Goal: Transaction & Acquisition: Purchase product/service

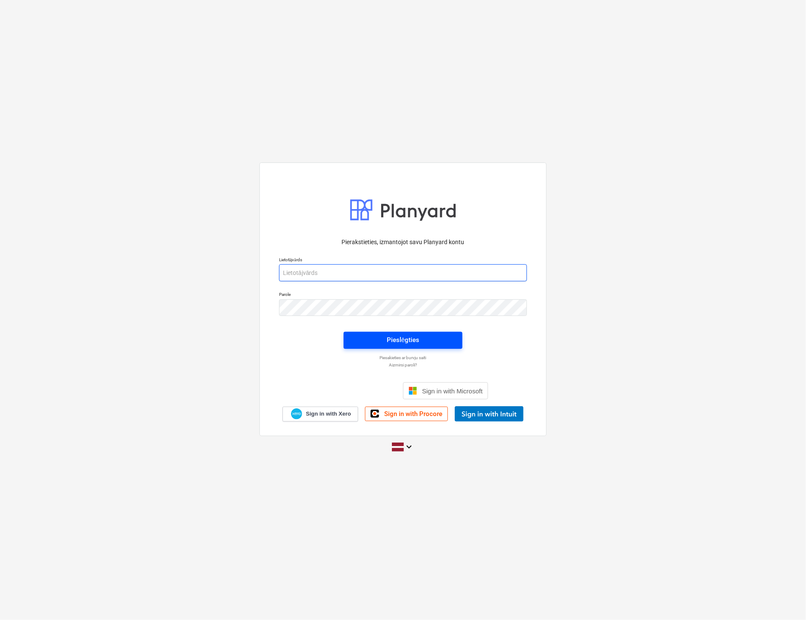
type input "[PERSON_NAME][EMAIL_ADDRESS][PERSON_NAME][DOMAIN_NAME]"
click at [416, 344] on div "Pieslēgties" at bounding box center [403, 339] width 32 height 11
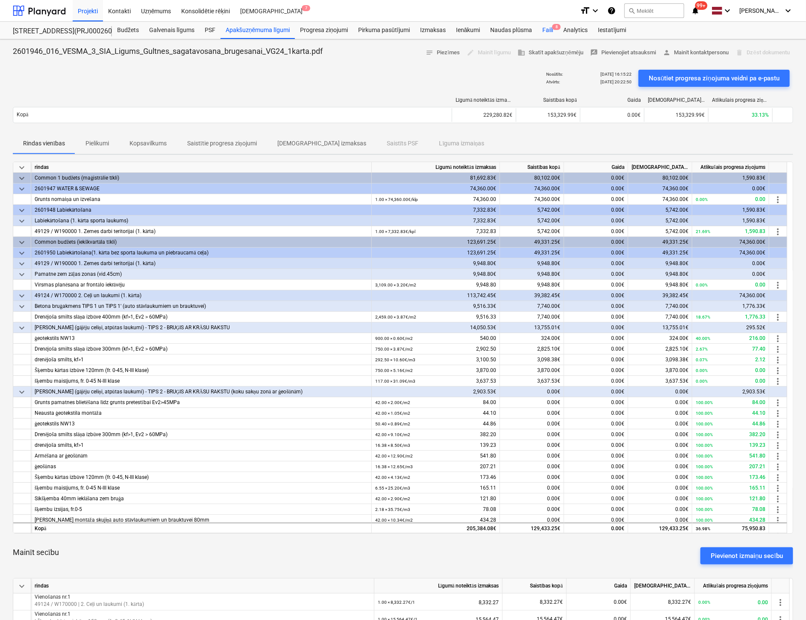
click at [547, 28] on div "Faili 8" at bounding box center [547, 30] width 21 height 17
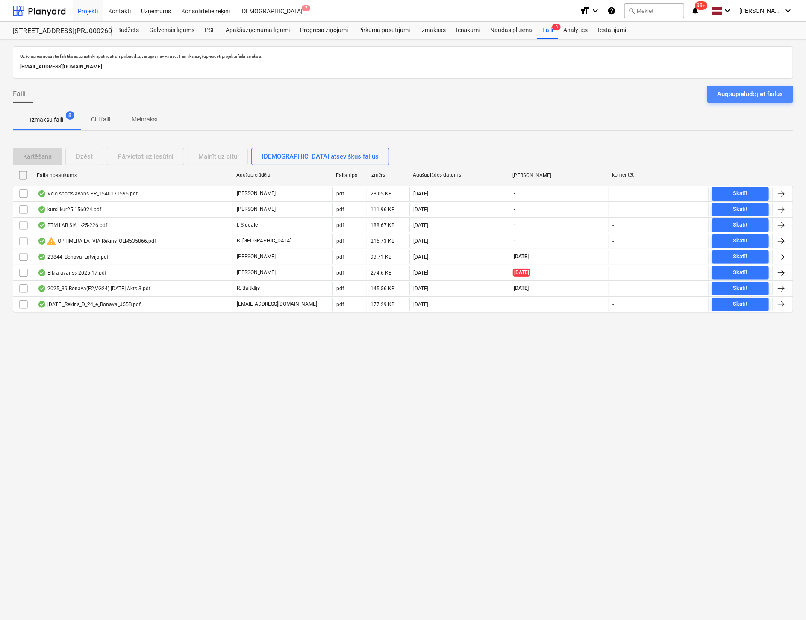
click at [772, 91] on div "Augšupielādējiet failus" at bounding box center [749, 93] width 65 height 11
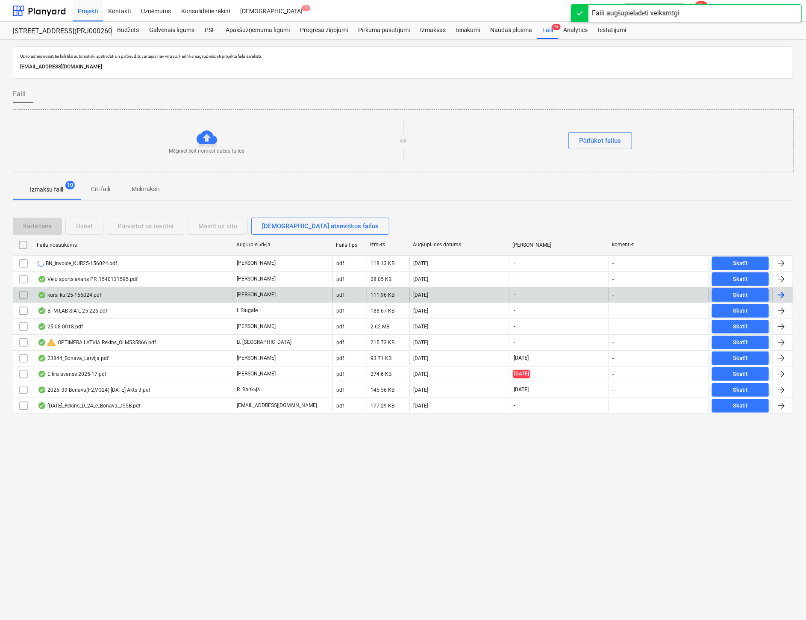
click at [82, 291] on div "kursi kur25-156024.pdf" at bounding box center [70, 294] width 64 height 7
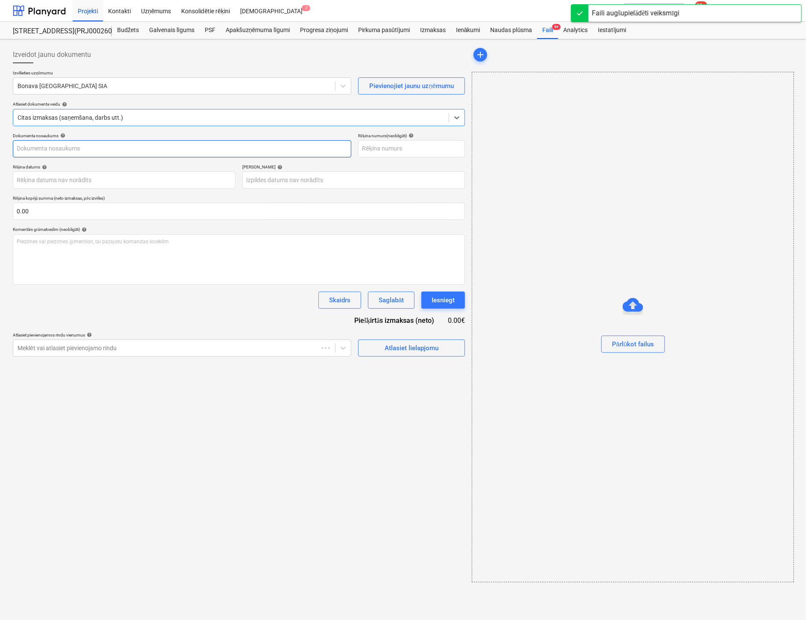
type input "KUR25-156024"
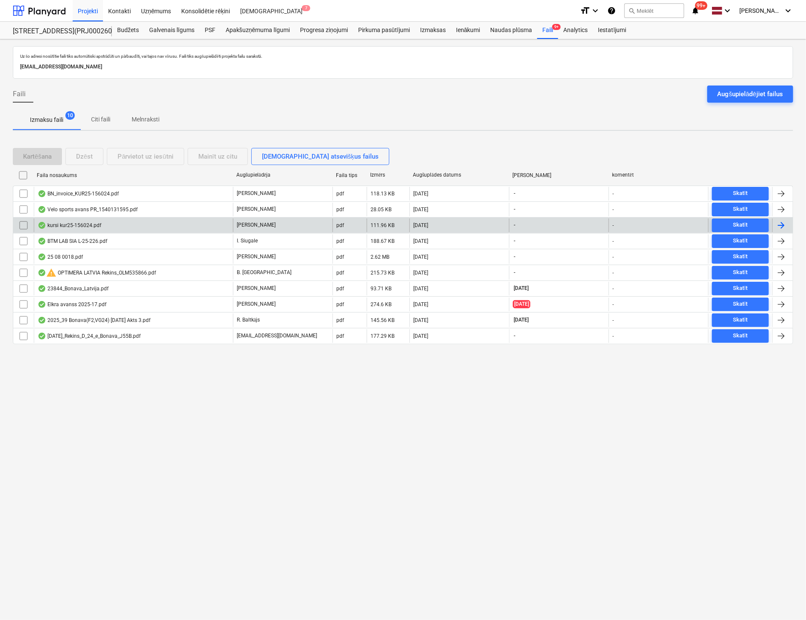
click at [24, 223] on input "checkbox" at bounding box center [24, 225] width 14 height 14
click at [84, 156] on div "Dzēst" at bounding box center [84, 156] width 17 height 11
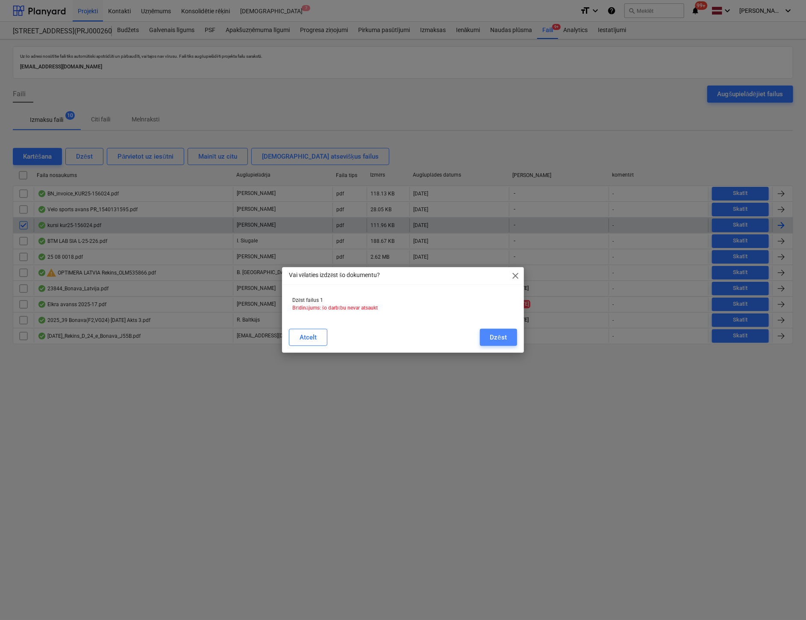
click at [496, 332] on div "Dzēst" at bounding box center [498, 337] width 17 height 11
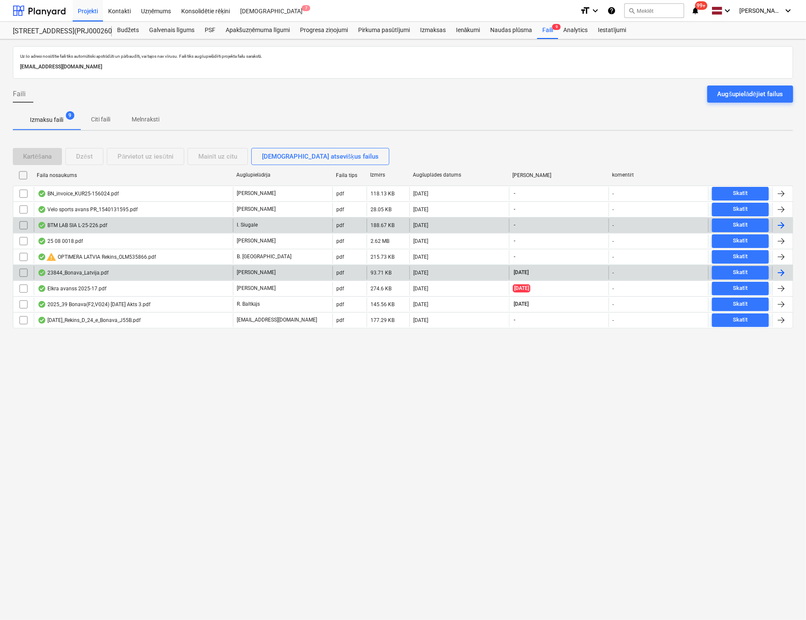
click at [84, 267] on div "23844_Bonava_Latvija.pdf" at bounding box center [133, 273] width 199 height 14
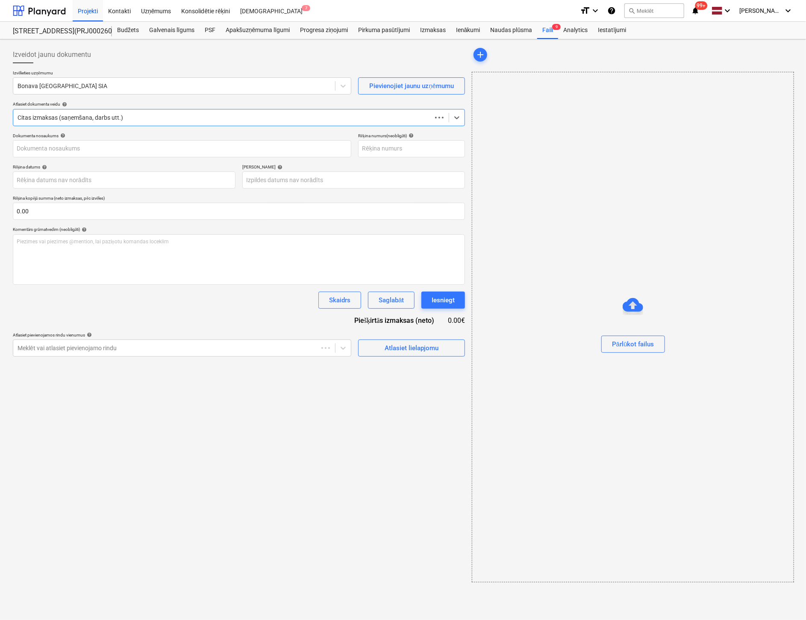
type input "40003920613"
type input "[DATE]"
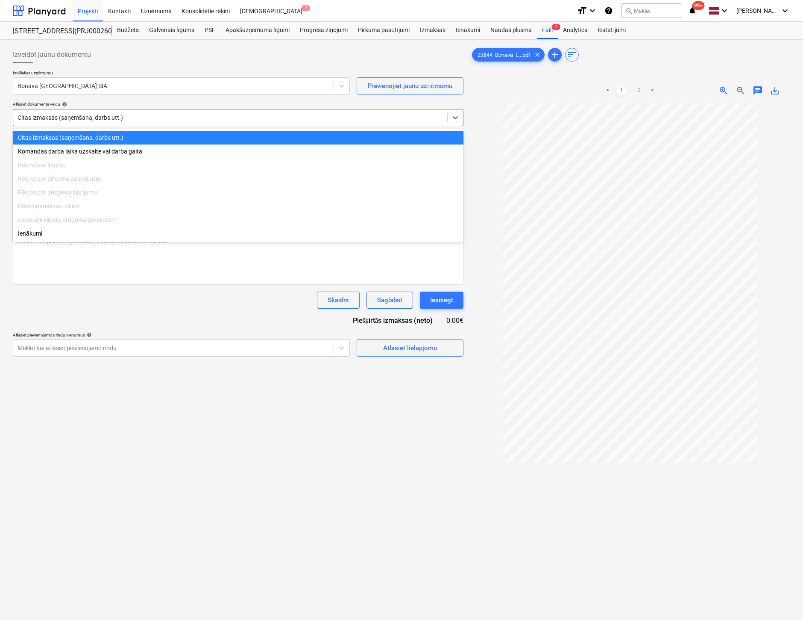
click at [135, 118] on div at bounding box center [231, 117] width 426 height 9
click at [137, 115] on div at bounding box center [231, 117] width 426 height 9
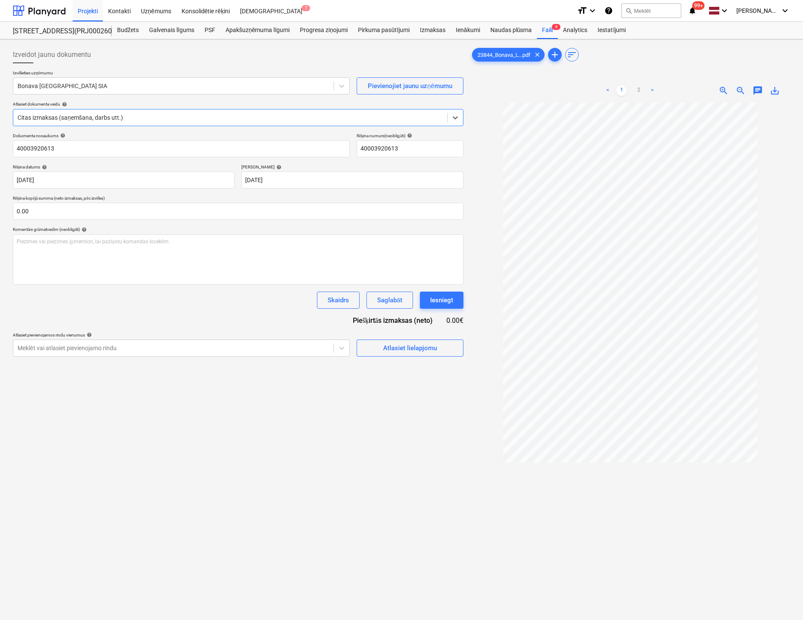
click at [137, 115] on div at bounding box center [231, 117] width 426 height 9
click at [247, 50] on div "Izveidot jaunu dokumentu" at bounding box center [238, 54] width 451 height 17
click at [373, 31] on div "Pirkuma pasūtījumi" at bounding box center [384, 30] width 62 height 17
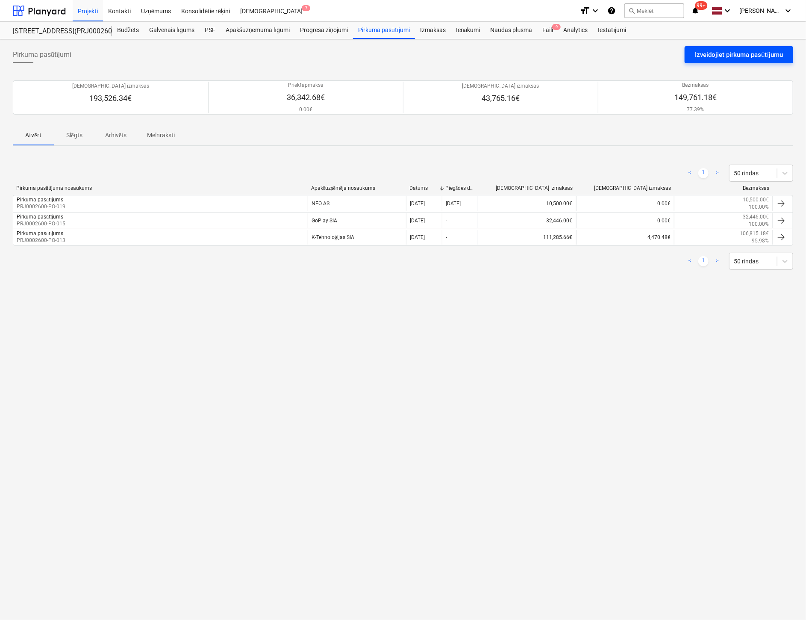
click at [746, 51] on div "Izveidojiet pirkuma pasūtījumu" at bounding box center [739, 54] width 88 height 11
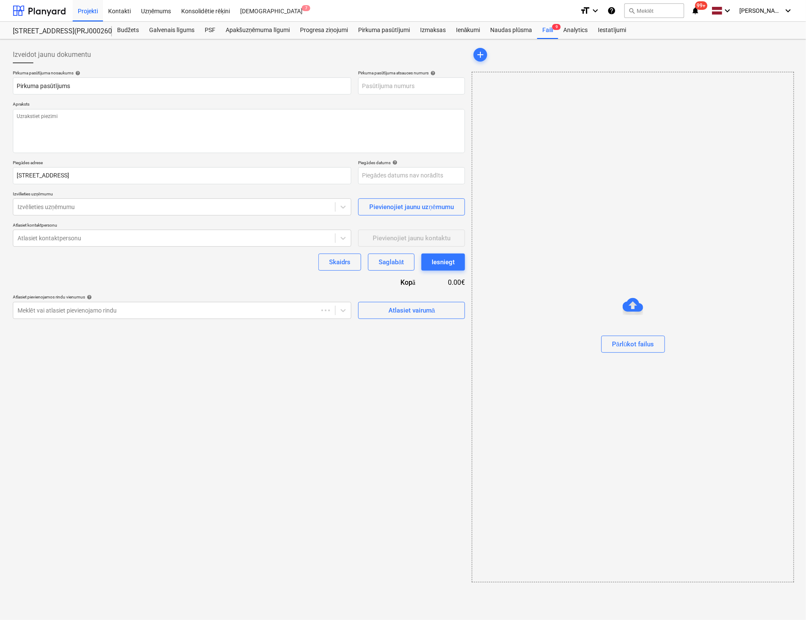
type textarea "x"
type input "PRJ0002600-PO-022"
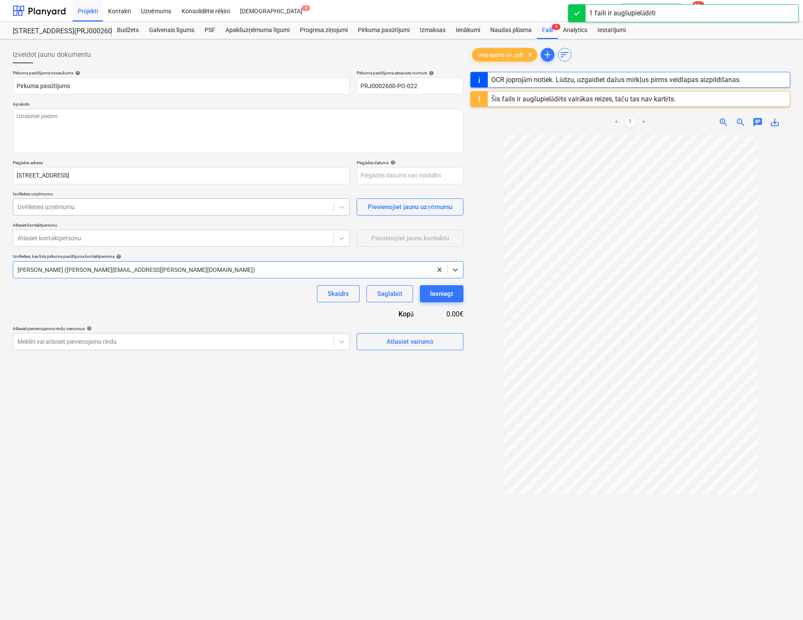
click at [111, 204] on div at bounding box center [174, 207] width 312 height 9
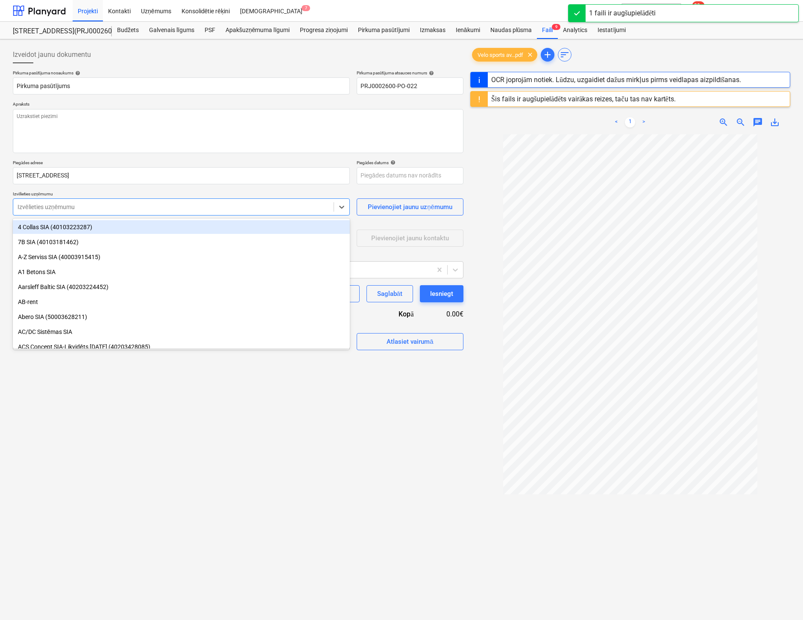
type textarea "x"
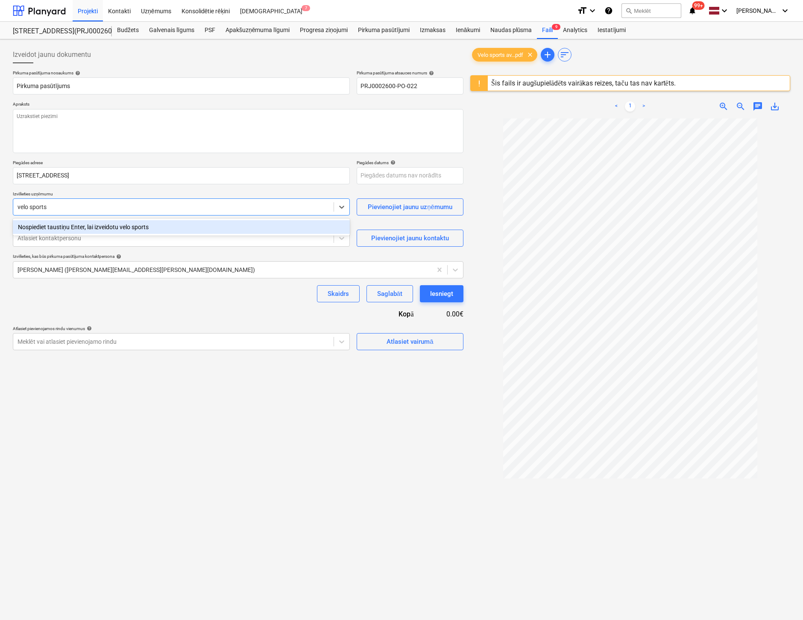
type input "velo sports"
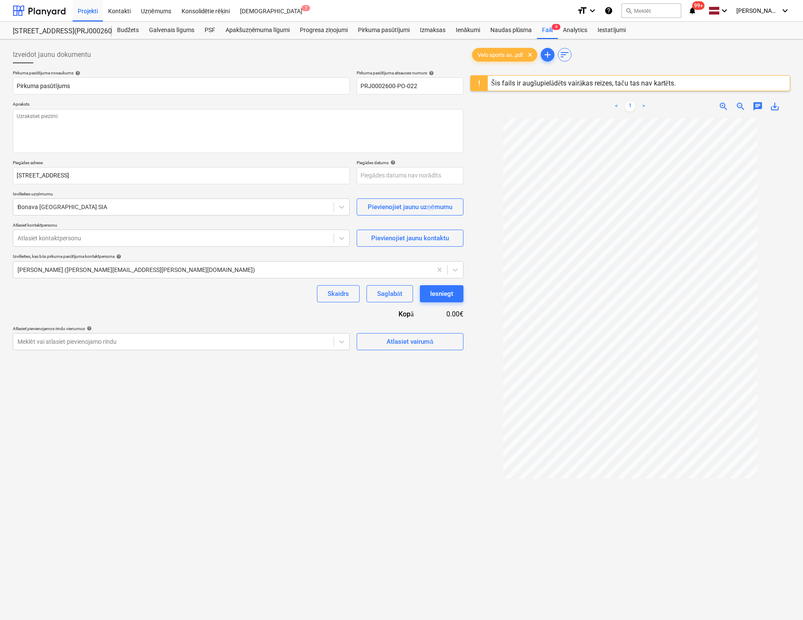
type textarea "x"
click at [90, 209] on div at bounding box center [174, 207] width 312 height 9
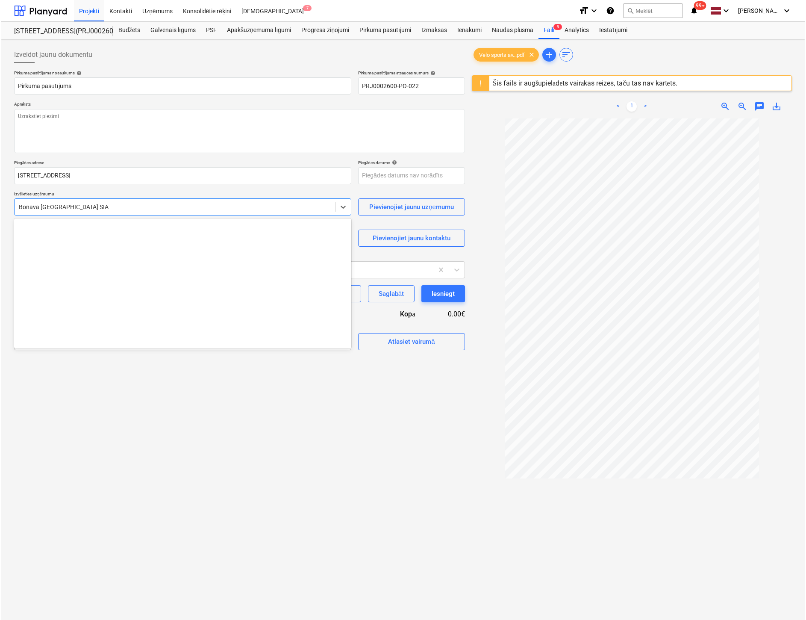
scroll to position [1570, 0]
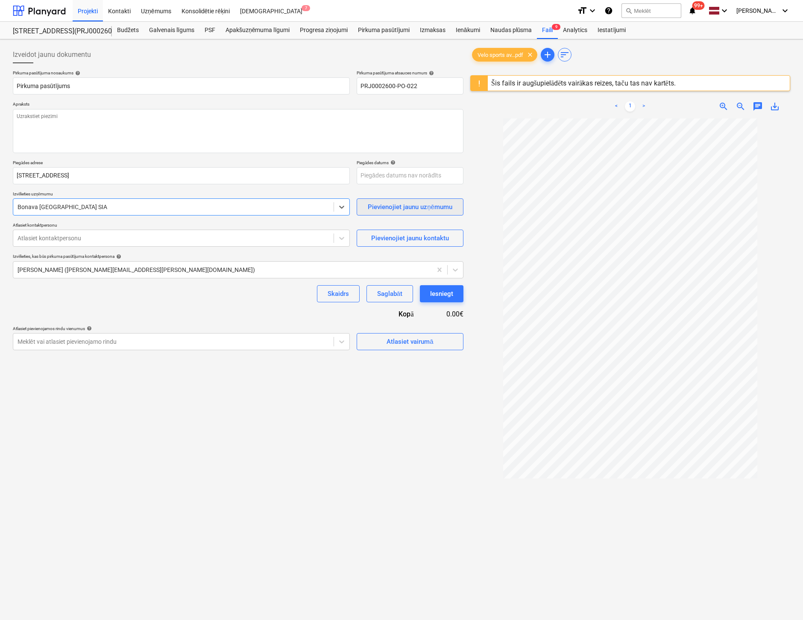
click at [393, 205] on div "Pievienojiet jaunu uzņēmumu" at bounding box center [410, 206] width 85 height 11
type textarea "x"
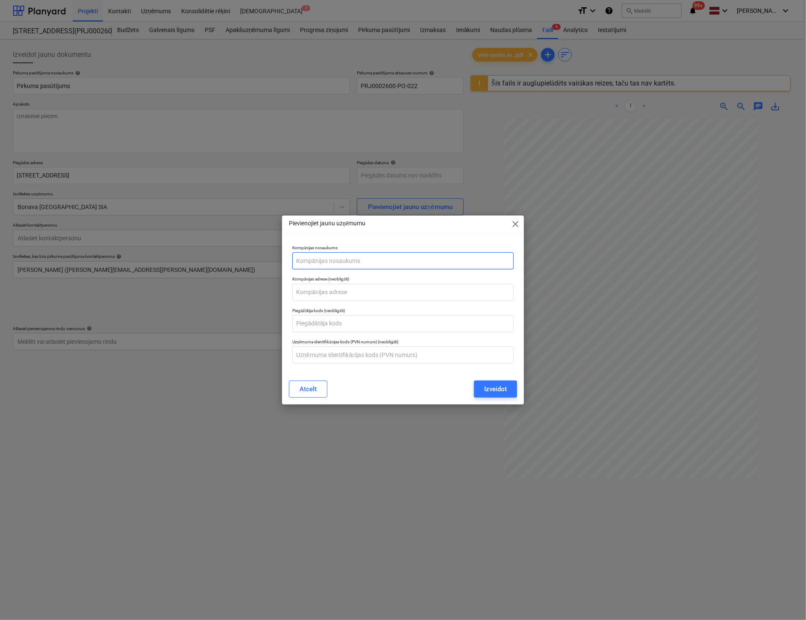
click at [392, 260] on input "text" at bounding box center [402, 260] width 221 height 17
paste input "Velo Sports, SIA"
type input "Velo Sports, SIA"
click at [332, 292] on input "text" at bounding box center [402, 292] width 221 height 17
type textarea "x"
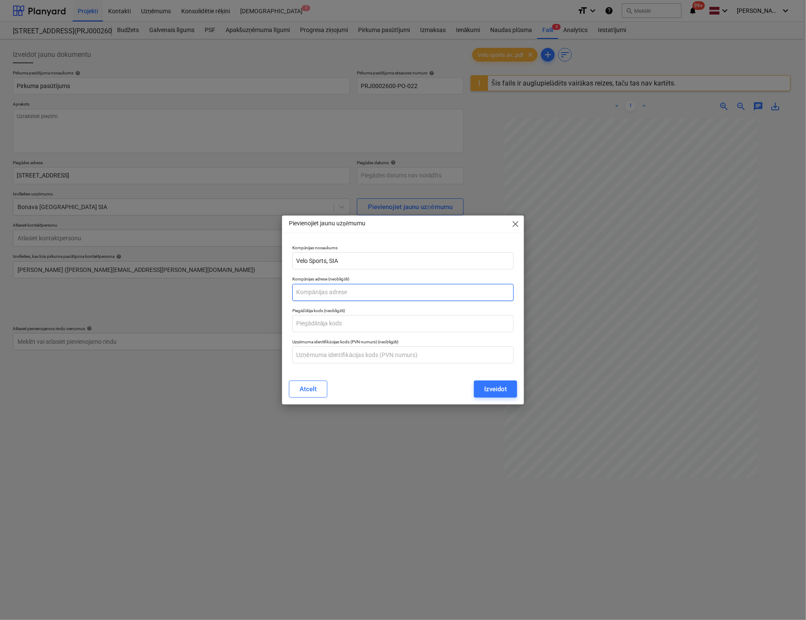
paste input "[STREET_ADDRESS]"
type input "[STREET_ADDRESS]"
type textarea "x"
click at [320, 352] on input "text" at bounding box center [402, 354] width 221 height 17
paste input "LV40103413384"
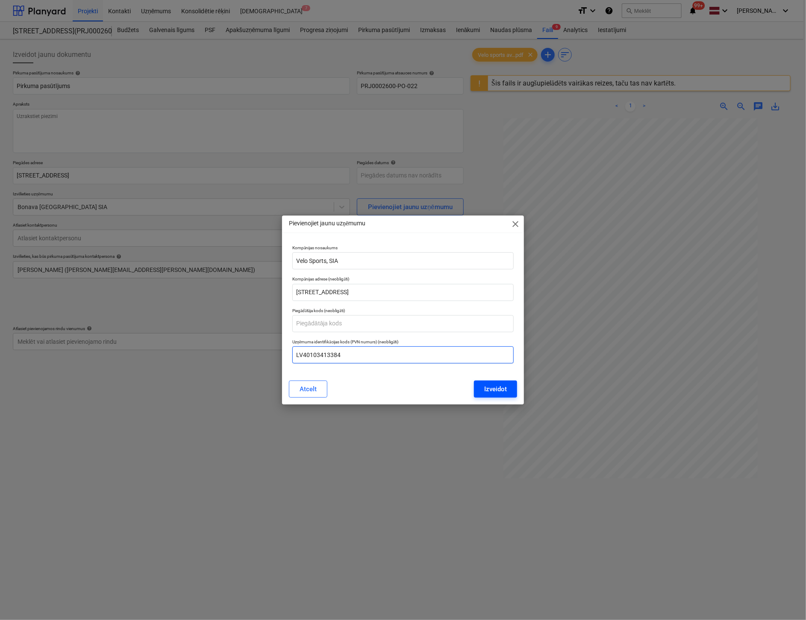
type input "LV40103413384"
click at [500, 390] on div "Izveidot" at bounding box center [495, 388] width 23 height 11
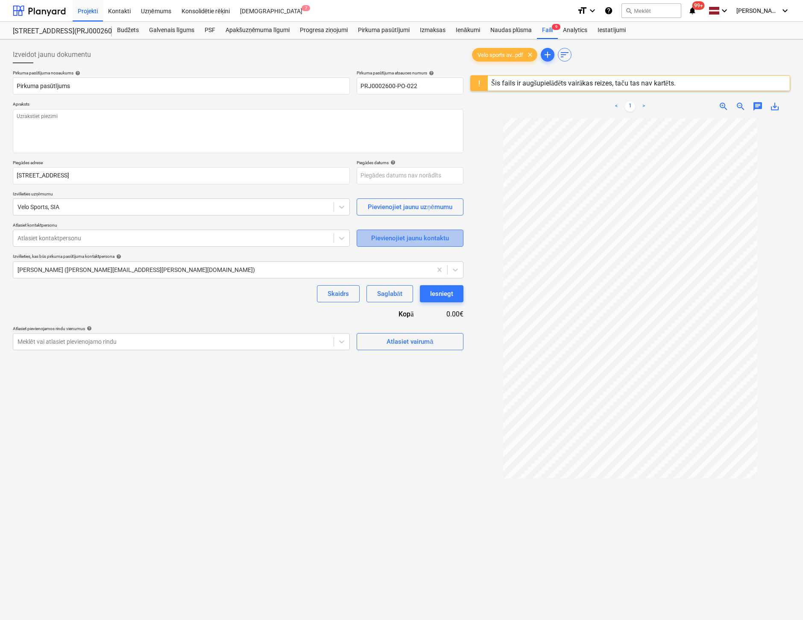
click at [403, 240] on div "Pievienojiet jaunu kontaktu" at bounding box center [410, 237] width 78 height 11
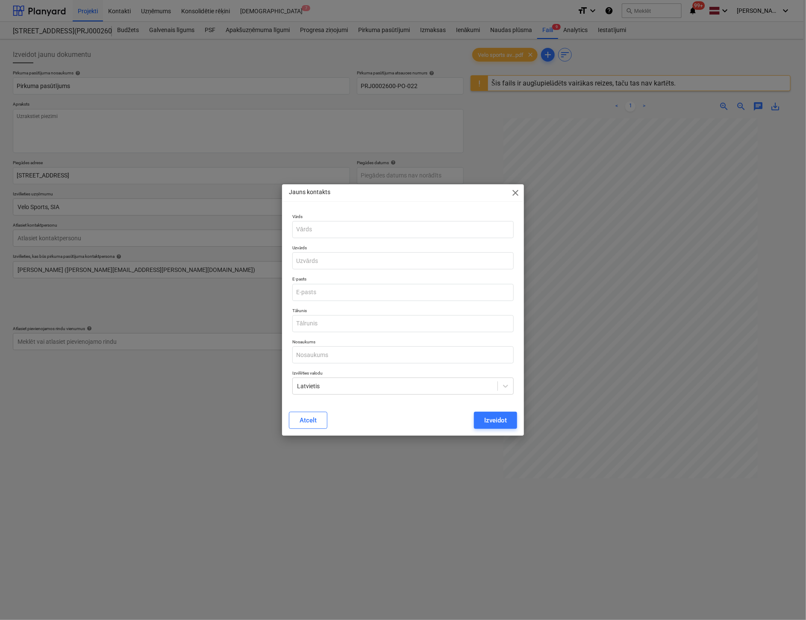
type textarea "x"
click at [335, 228] on input "text" at bounding box center [402, 229] width 221 height 17
paste input "[PERSON_NAME]"
type input "[PERSON_NAME]"
click at [342, 257] on input "text" at bounding box center [402, 260] width 221 height 17
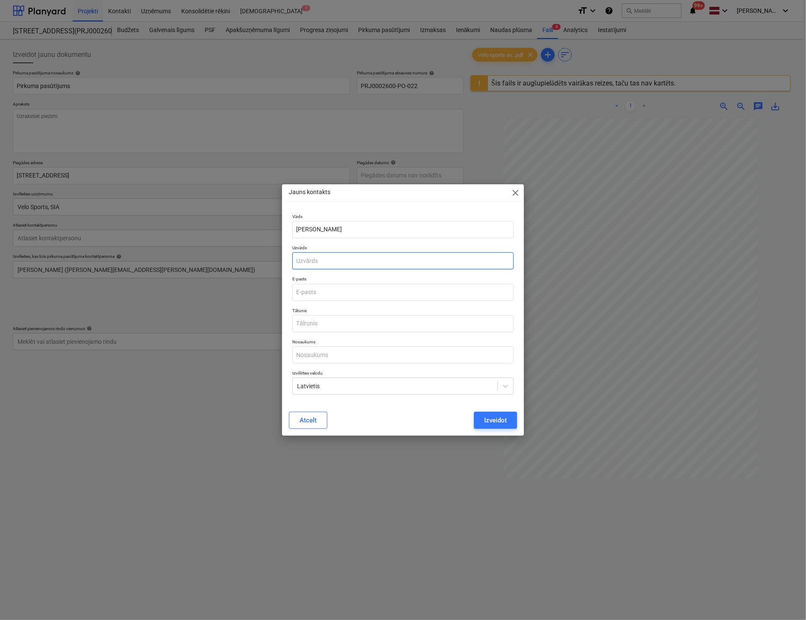
paste input "[PERSON_NAME]"
type input "[PERSON_NAME]"
drag, startPoint x: 316, startPoint y: 228, endPoint x: 504, endPoint y: 224, distance: 187.6
click at [506, 223] on input "[PERSON_NAME]" at bounding box center [402, 229] width 221 height 17
type input "[PERSON_NAME]"
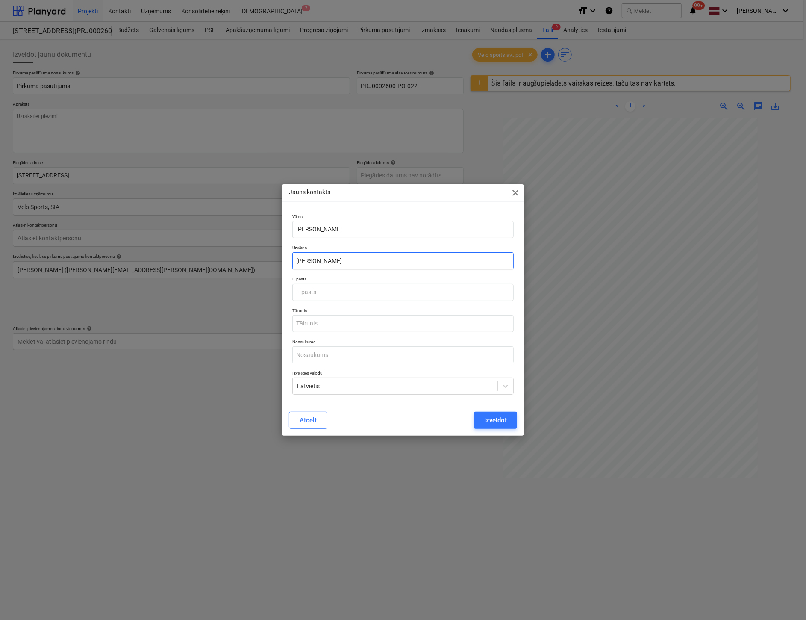
drag, startPoint x: 316, startPoint y: 261, endPoint x: 188, endPoint y: 276, distance: 129.1
click at [181, 275] on div "Jauns kontakts close Vārds [PERSON_NAME] [PERSON_NAME] E-pasts Tālrunis Nosauku…" at bounding box center [403, 310] width 806 height 620
type input "[PERSON_NAME]"
type textarea "x"
click at [311, 293] on input "email" at bounding box center [402, 292] width 221 height 17
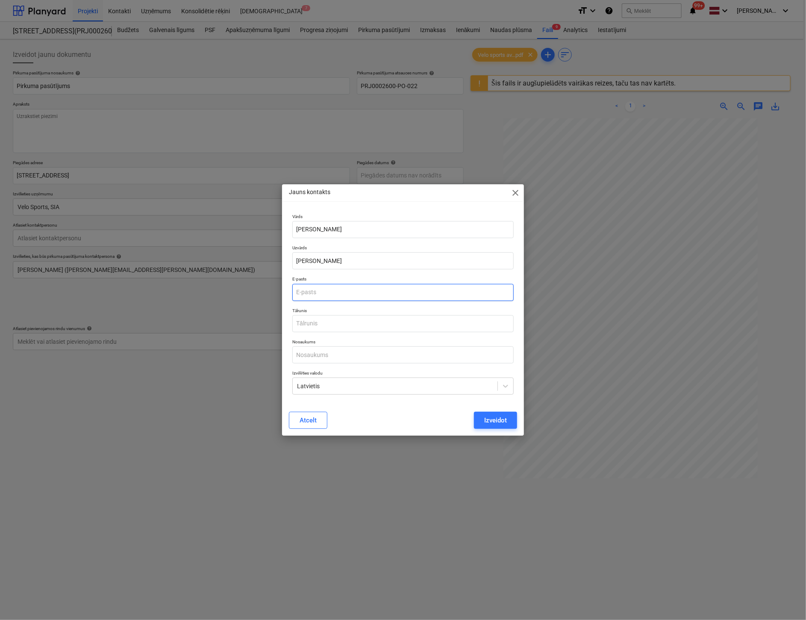
paste input "[EMAIL_ADDRESS][DOMAIN_NAME]"
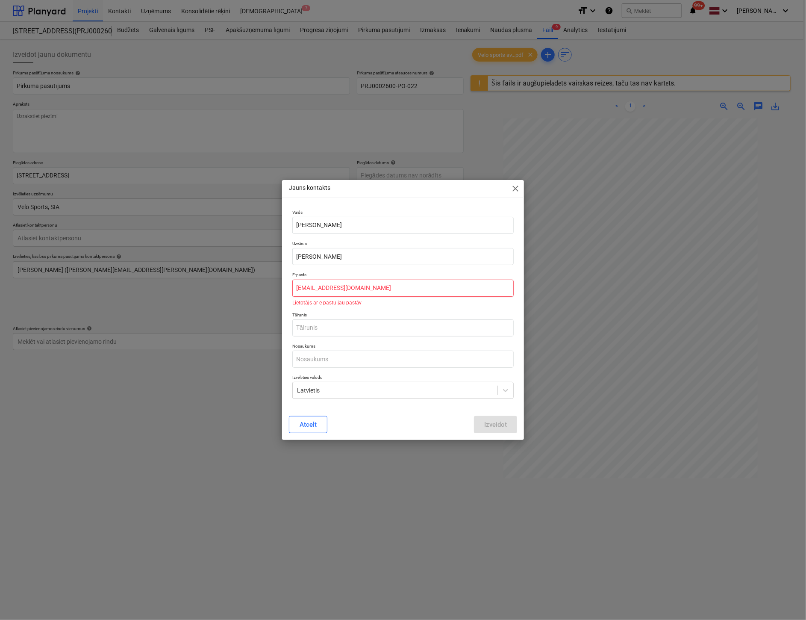
type input "[EMAIL_ADDRESS][DOMAIN_NAME]"
click at [331, 326] on input "text" at bounding box center [402, 327] width 221 height 17
type textarea "x"
paste input "[PHONE_NUMBER]"
type input "[PHONE_NUMBER]"
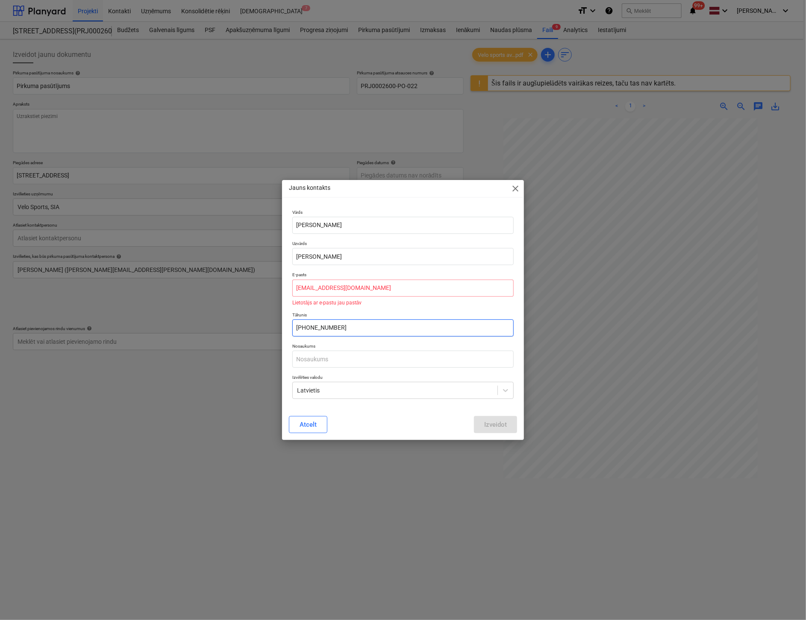
type textarea "x"
click at [327, 367] on input "text" at bounding box center [402, 358] width 221 height 17
paste input "Velo Sports, SIA"
type input "Velo Sports, SIA"
click at [367, 294] on input "[EMAIL_ADDRESS][DOMAIN_NAME]" at bounding box center [402, 287] width 221 height 17
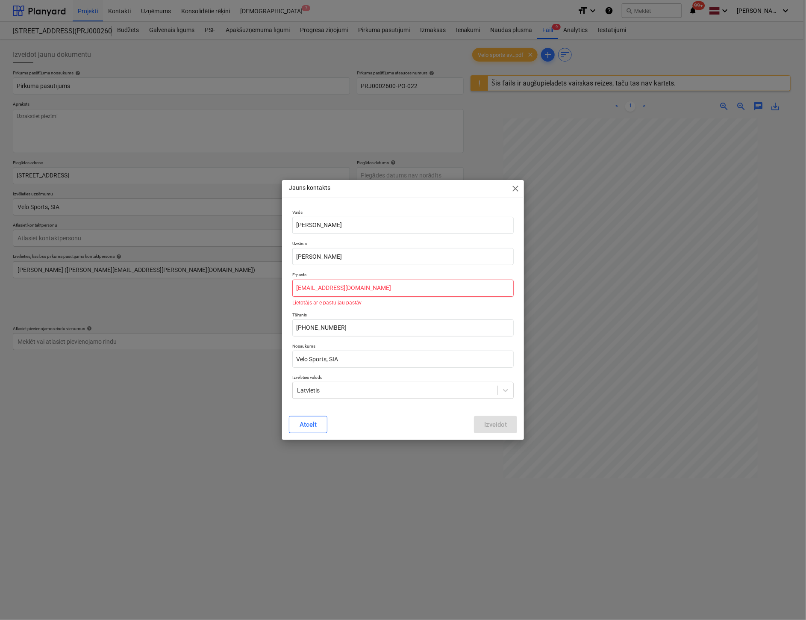
click at [294, 288] on input "[EMAIL_ADDRESS][DOMAIN_NAME]" at bounding box center [402, 287] width 221 height 17
drag, startPoint x: 250, startPoint y: 288, endPoint x: 150, endPoint y: 294, distance: 100.2
click at [150, 293] on div "Jauns kontakts close Vārds [PERSON_NAME] E-pasts [EMAIL_ADDRESS][DOMAIN_NAME] L…" at bounding box center [403, 310] width 806 height 620
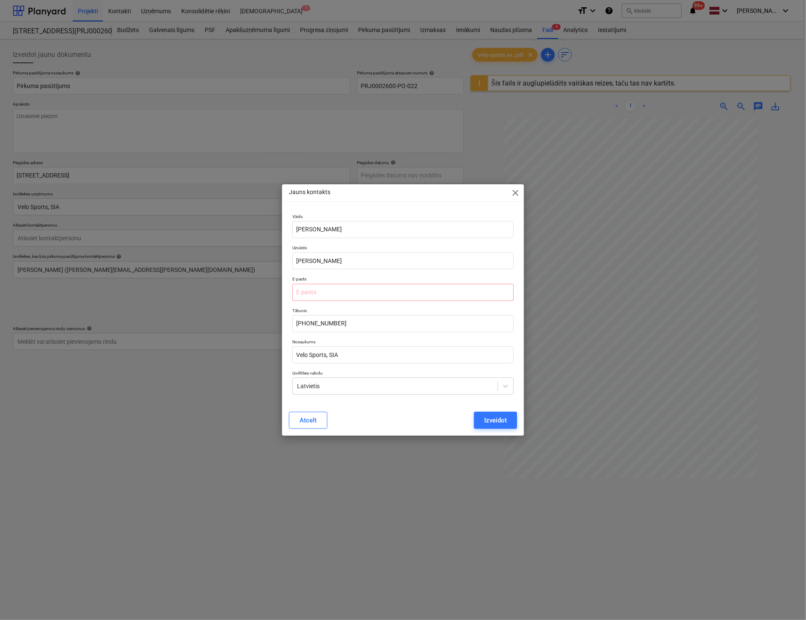
click at [359, 303] on div "E-pasts" at bounding box center [403, 288] width 228 height 31
click at [300, 288] on input "email" at bounding box center [402, 292] width 221 height 17
click at [290, 290] on div "E-pasts" at bounding box center [403, 288] width 228 height 31
type textarea "x"
click at [330, 296] on input "email" at bounding box center [402, 292] width 221 height 17
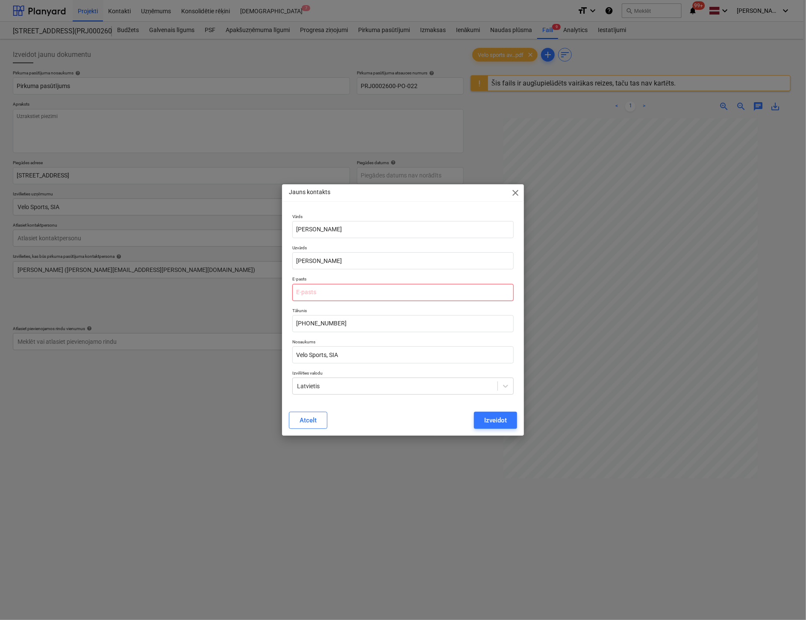
paste input "[EMAIL_ADDRESS][DOMAIN_NAME]"
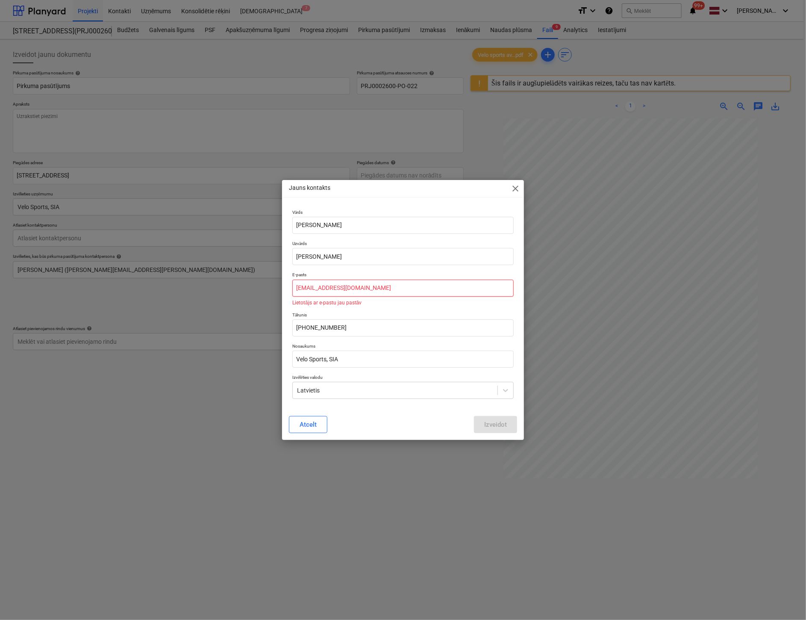
drag, startPoint x: 350, startPoint y: 288, endPoint x: 329, endPoint y: 288, distance: 20.9
click at [329, 288] on input "[EMAIL_ADDRESS][DOMAIN_NAME]" at bounding box center [402, 287] width 221 height 17
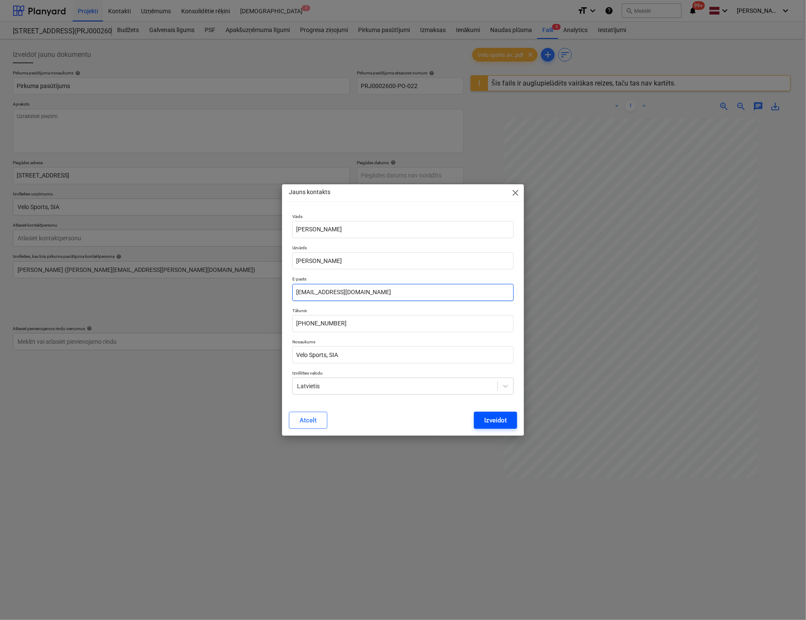
type input "[EMAIL_ADDRESS][DOMAIN_NAME]"
click at [489, 417] on div "Izveidot" at bounding box center [495, 419] width 23 height 11
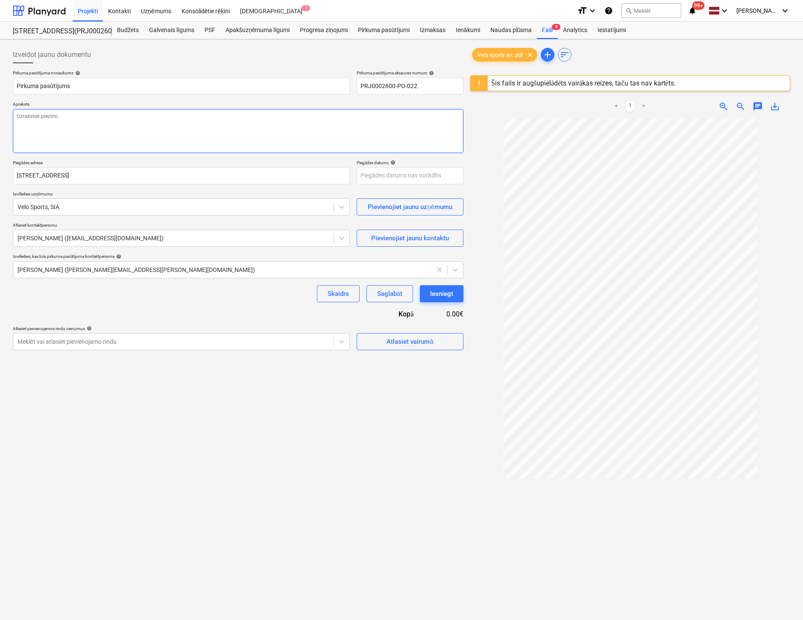
click at [62, 110] on textarea at bounding box center [238, 131] width 451 height 44
type textarea "x"
type textarea "V"
type textarea "x"
type textarea "Ve"
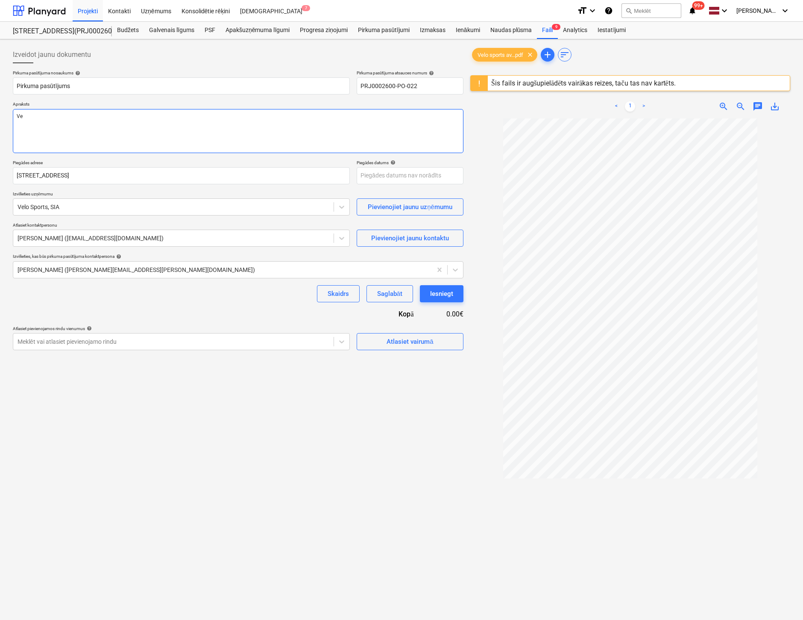
type textarea "x"
type textarea "Vel"
type textarea "x"
type textarea "Velo"
type textarea "x"
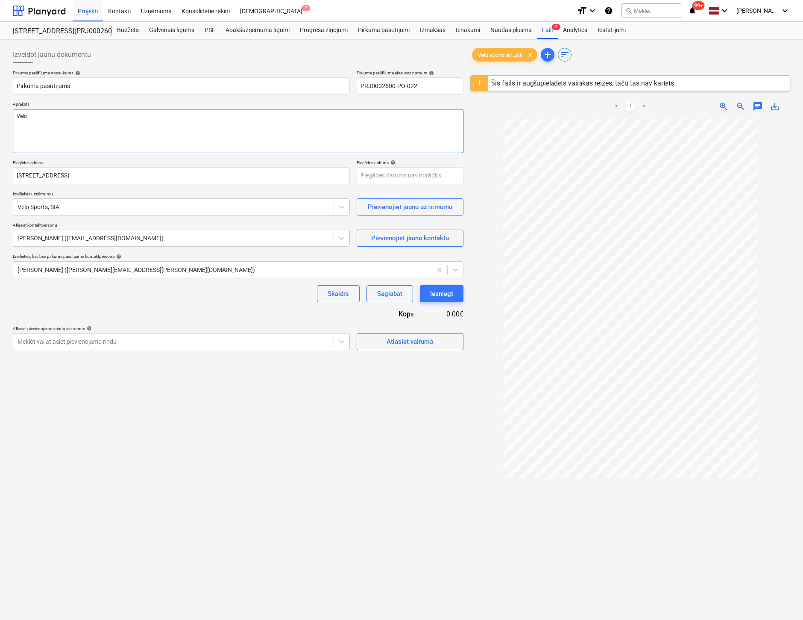
type textarea "Velo"
type textarea "x"
type textarea "Velo r"
type textarea "x"
type textarea "Velo re"
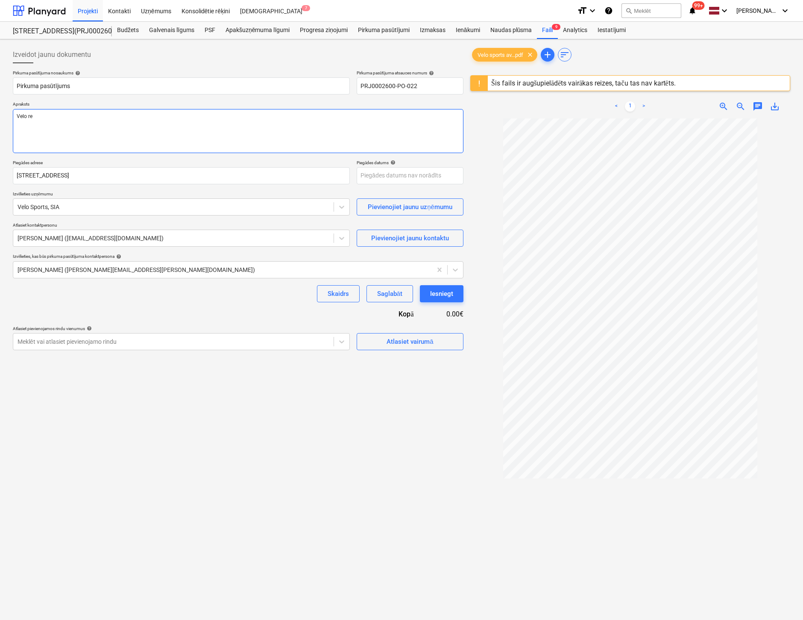
type textarea "x"
type textarea "Velo rem"
type textarea "x"
type textarea "Velo remo"
type textarea "x"
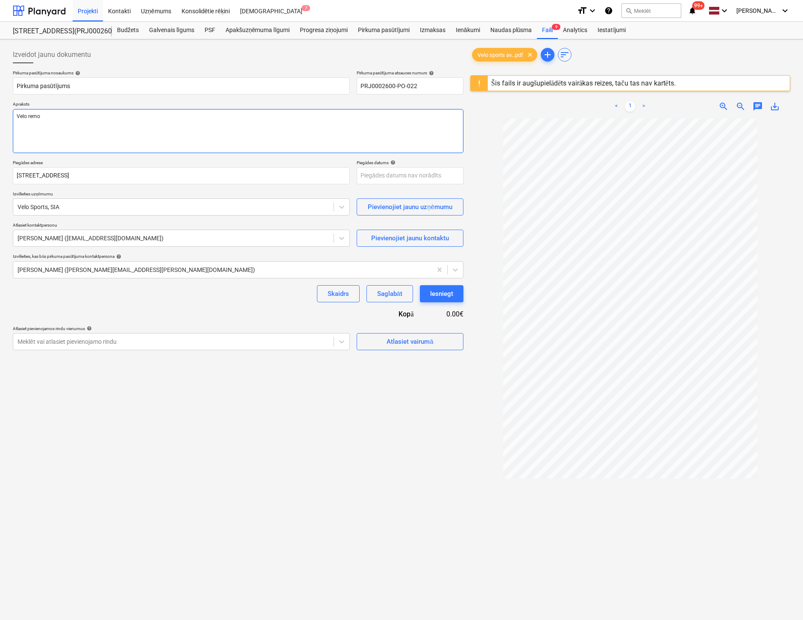
type textarea "Velo remon"
type textarea "x"
type textarea "Velo remont"
type textarea "x"
type textarea "Velo remonta"
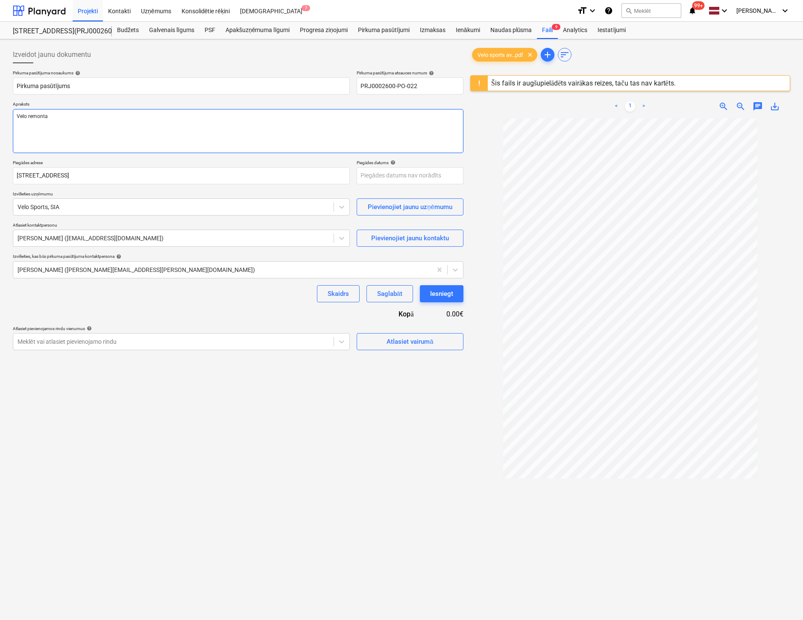
type textarea "x"
type textarea "Velo remonta"
type textarea "x"
type textarea "Velo remonta t"
type textarea "x"
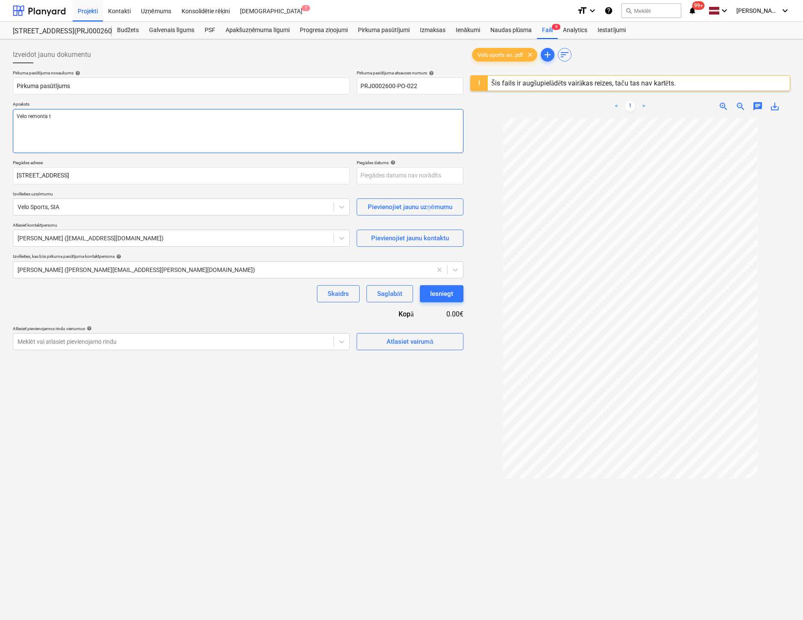
type textarea "Velo remonta tu"
type textarea "x"
type textarea "Velo remonta tur"
type textarea "x"
type textarea "Velo remonta turē"
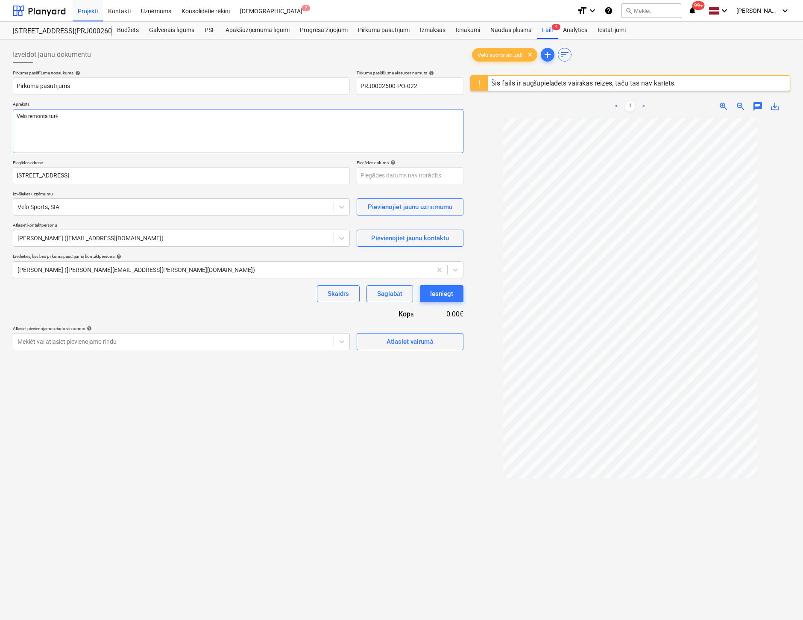
type textarea "x"
type textarea "Velo remonta turēt"
type textarea "x"
type textarea "Velo remonta turētā"
type textarea "x"
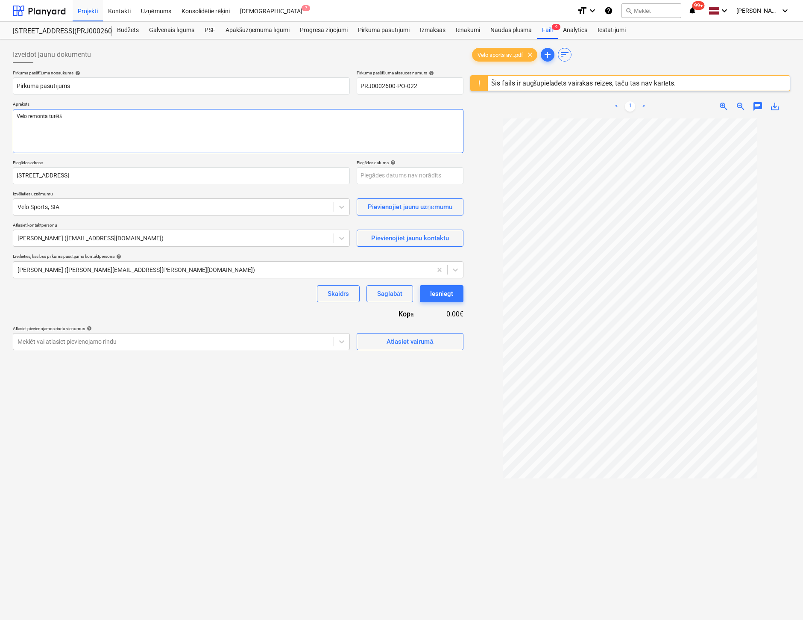
type textarea "Velo remonta turētāj"
type textarea "x"
type textarea "Velo remonta turētājs"
click at [373, 344] on span "Atlasiet vairumā" at bounding box center [409, 341] width 85 height 11
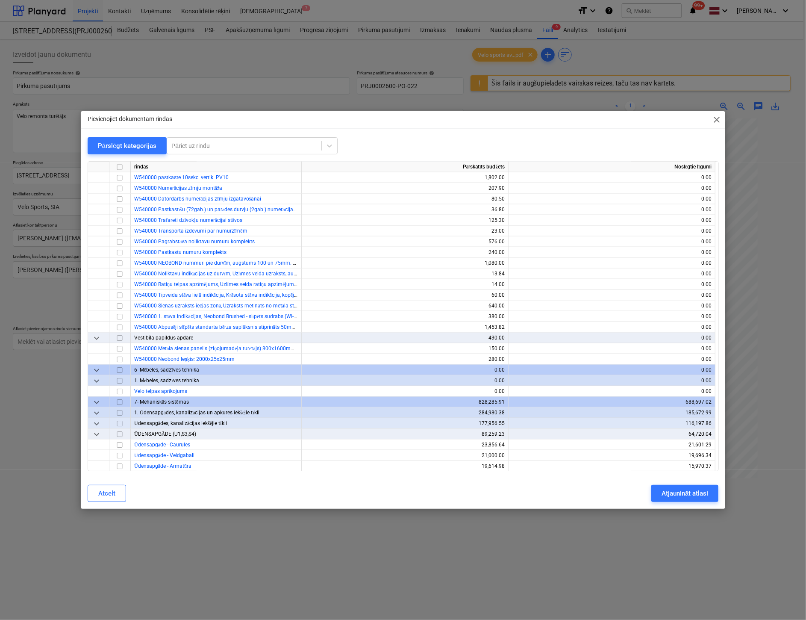
scroll to position [4700, 0]
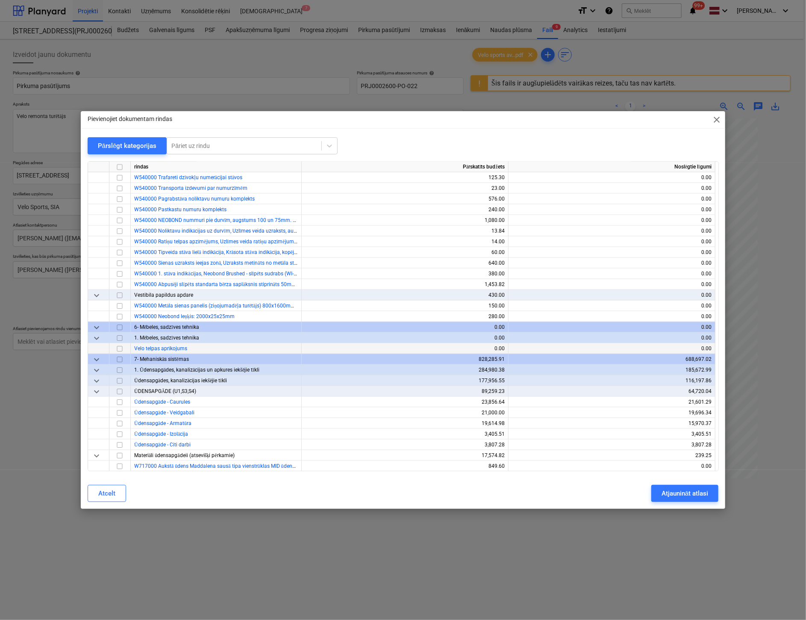
click at [118, 349] on input "checkbox" at bounding box center [120, 349] width 10 height 10
click at [677, 495] on div "Atjaunināt atlasi" at bounding box center [684, 493] width 47 height 11
type textarea "x"
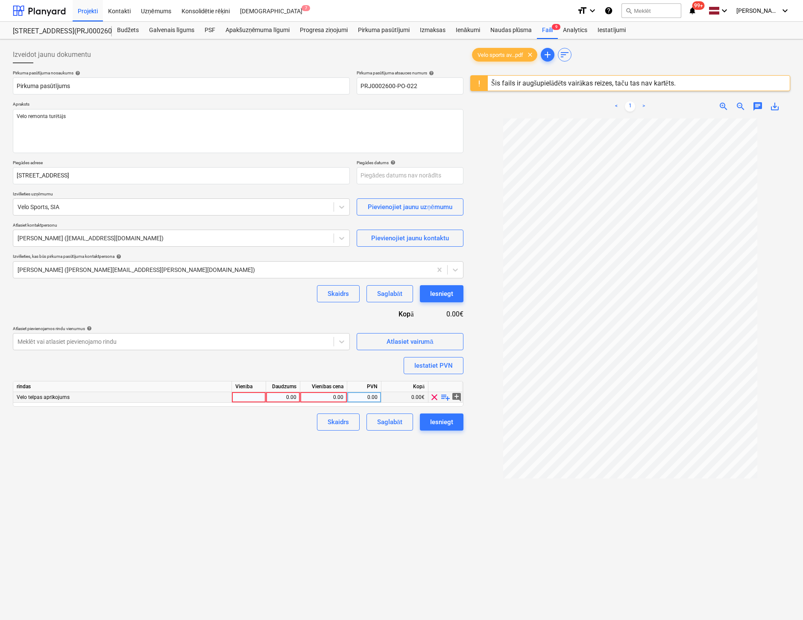
click at [288, 396] on div "0.00" at bounding box center [283, 397] width 27 height 11
click at [251, 398] on div at bounding box center [249, 397] width 34 height 11
type input "gab"
type textarea "x"
click at [285, 396] on div "0.00" at bounding box center [283, 397] width 27 height 11
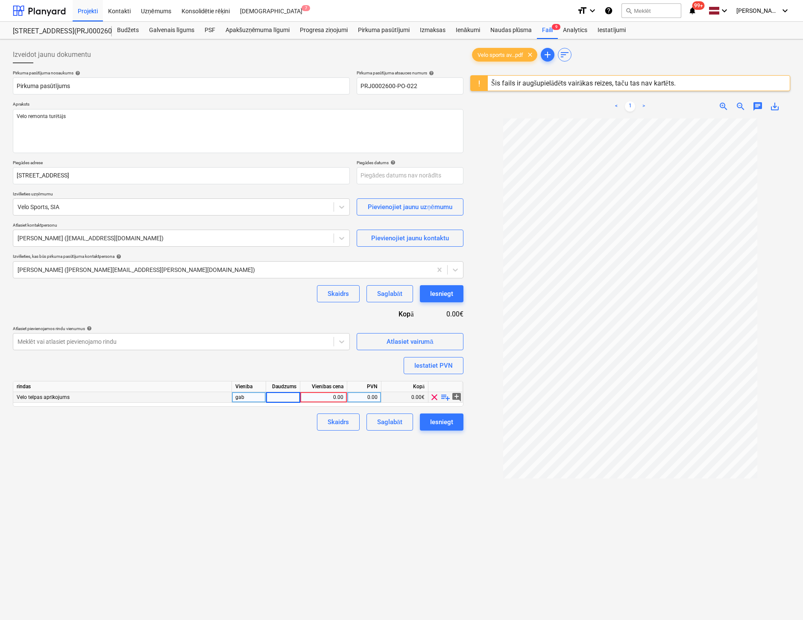
type input "1"
type textarea "x"
click at [344, 397] on div "0.00" at bounding box center [323, 397] width 47 height 11
type input "420.79"
type textarea "x"
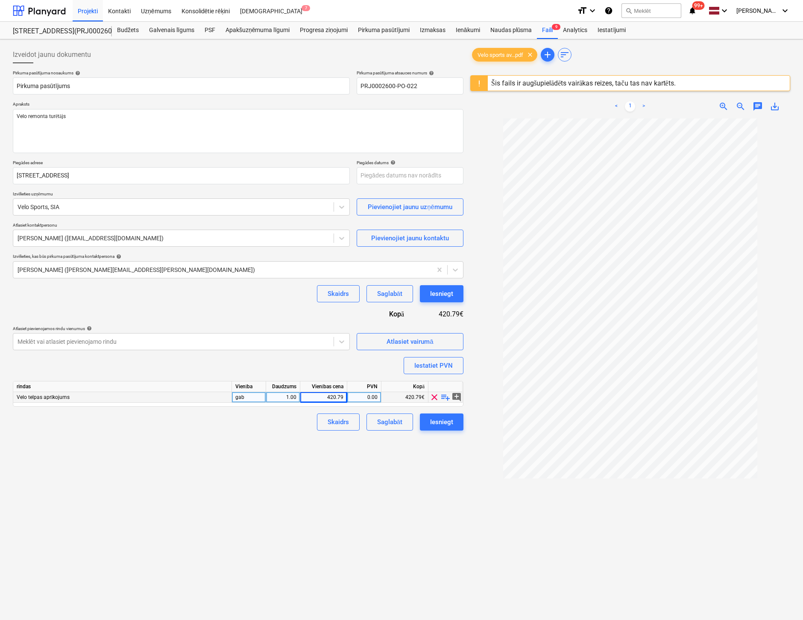
click at [374, 392] on div "0.00" at bounding box center [364, 397] width 27 height 11
type input "21"
type textarea "x"
click at [329, 541] on div "Izveidot jaunu dokumentu Pirkuma pasūtījuma nosaukums help Pirkuma pasūtījums P…" at bounding box center [238, 380] width 458 height 675
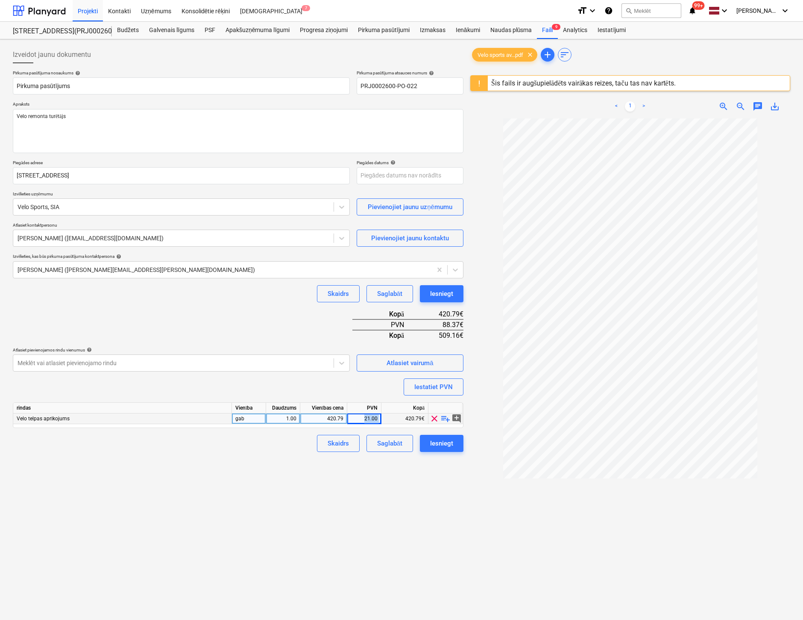
drag, startPoint x: 364, startPoint y: 419, endPoint x: 397, endPoint y: 418, distance: 33.8
click at [0, 0] on div "Velo telpas aprīkojums gab 1.00 420.79 21.00 420.79€ clear playlist_add add_com…" at bounding box center [0, 0] width 0 height 0
click at [403, 492] on div "Izveidot jaunu dokumentu Pirkuma pasūtījuma nosaukums help Pirkuma pasūtījums P…" at bounding box center [238, 380] width 458 height 675
click at [361, 420] on div "21.00" at bounding box center [364, 418] width 27 height 11
type input "0"
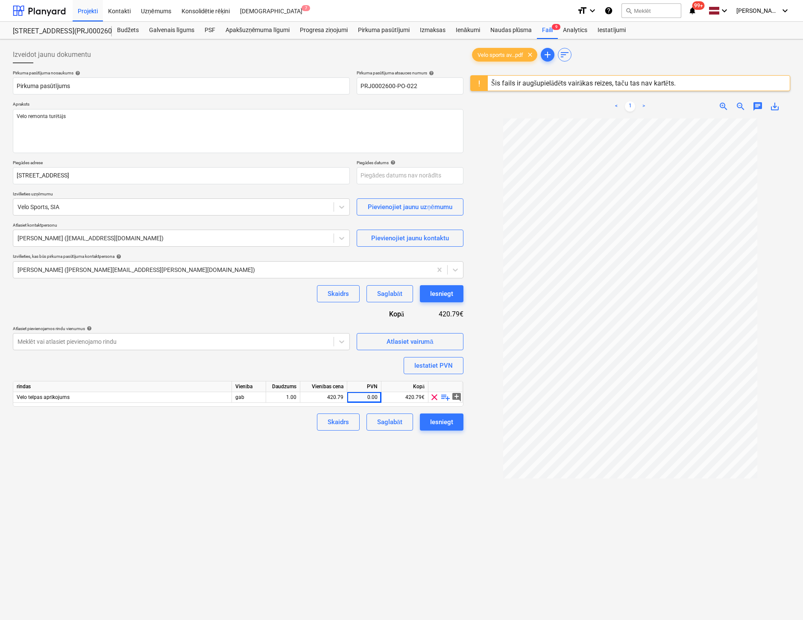
click at [380, 481] on div "Izveidot jaunu dokumentu Pirkuma pasūtījuma nosaukums help Pirkuma pasūtījums P…" at bounding box center [238, 380] width 458 height 675
click at [448, 421] on div "Iesniegt" at bounding box center [441, 421] width 23 height 11
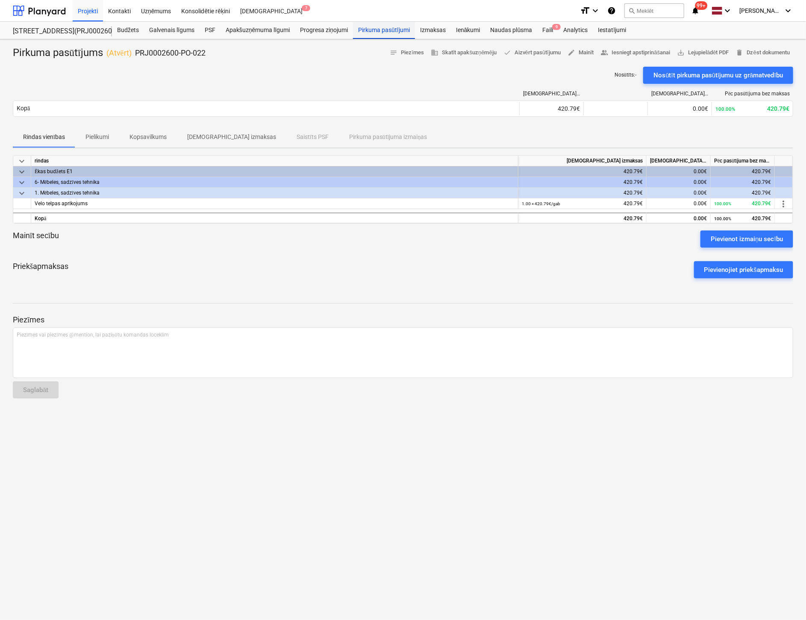
click at [378, 26] on div "Pirkuma pasūtījumi" at bounding box center [384, 30] width 62 height 17
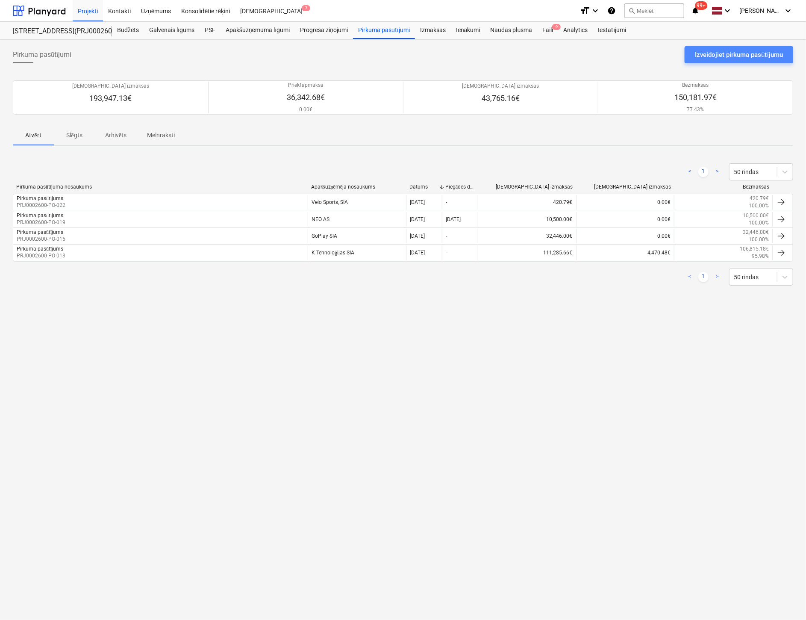
click at [723, 57] on div "Izveidojiet pirkuma pasūtījumu" at bounding box center [739, 54] width 88 height 11
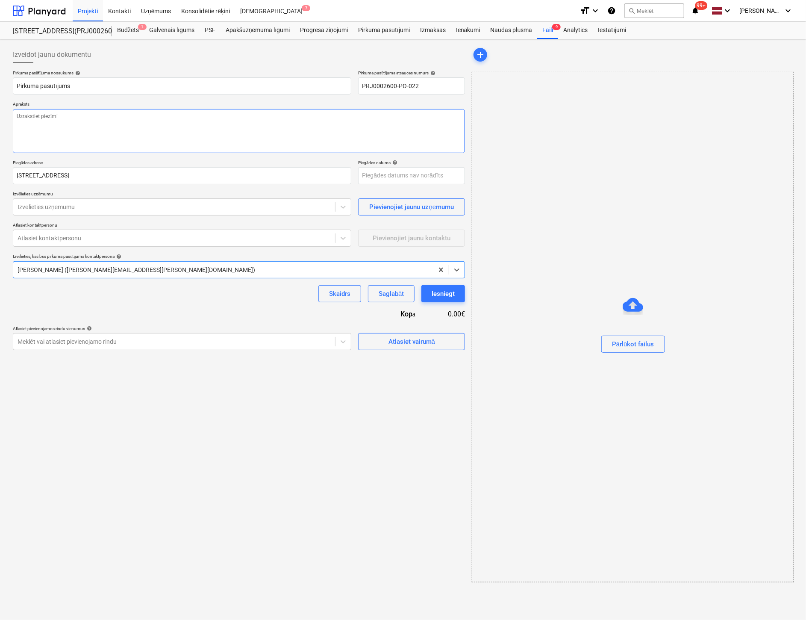
click at [183, 118] on textarea at bounding box center [239, 131] width 452 height 44
type textarea "x"
type textarea "P"
type textarea "x"
type textarea "Pa"
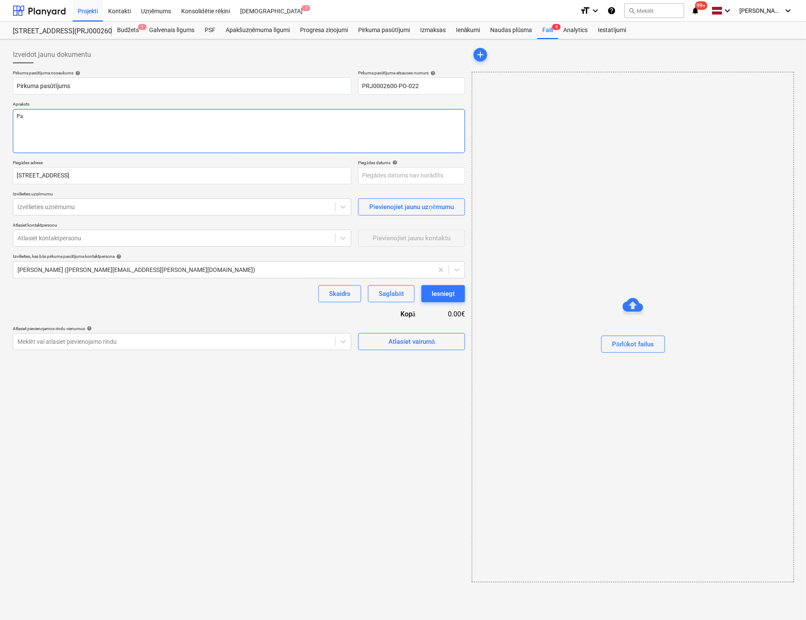
type textarea "x"
type textarea "Pas"
type textarea "x"
type textarea "Past"
type textarea "x"
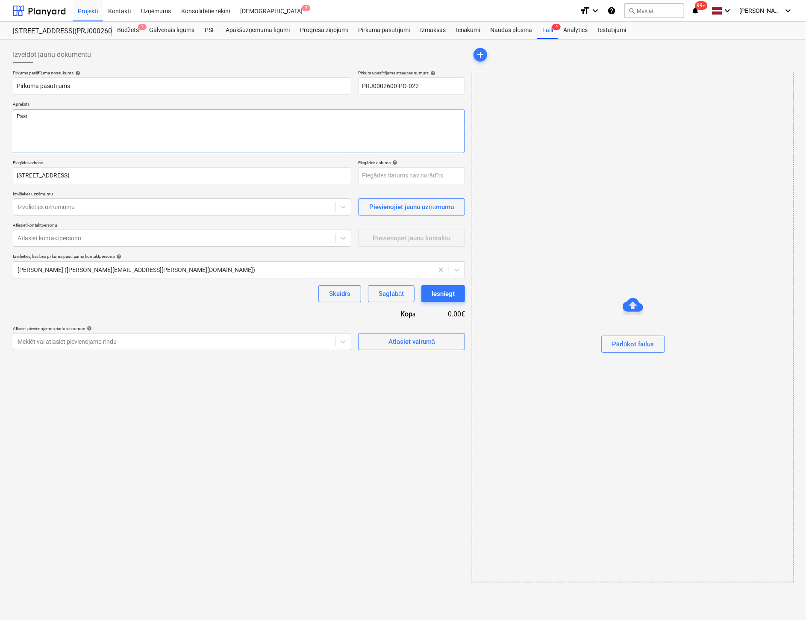
type textarea "Pasta"
type textarea "x"
type textarea "Pastak"
type textarea "x"
type textarea "Pastaka"
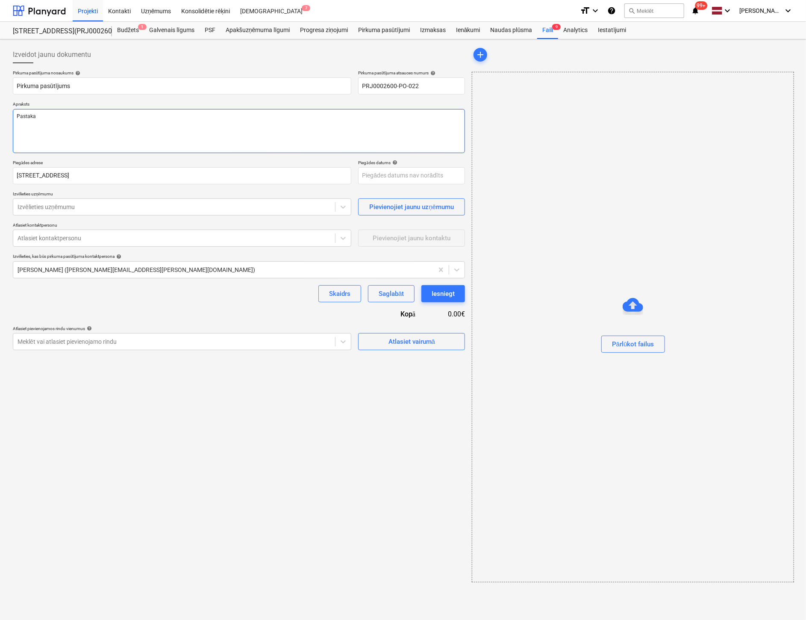
type textarea "x"
type textarea "Pastakas"
type textarea "x"
type textarea "Pastakast"
type textarea "x"
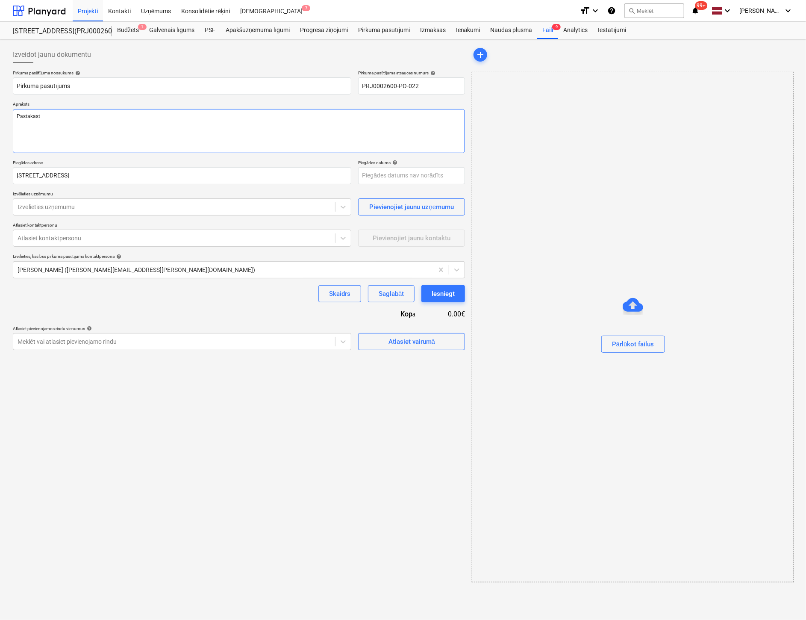
type textarea "Pastakaste"
type textarea "x"
type textarea "Pastakastes"
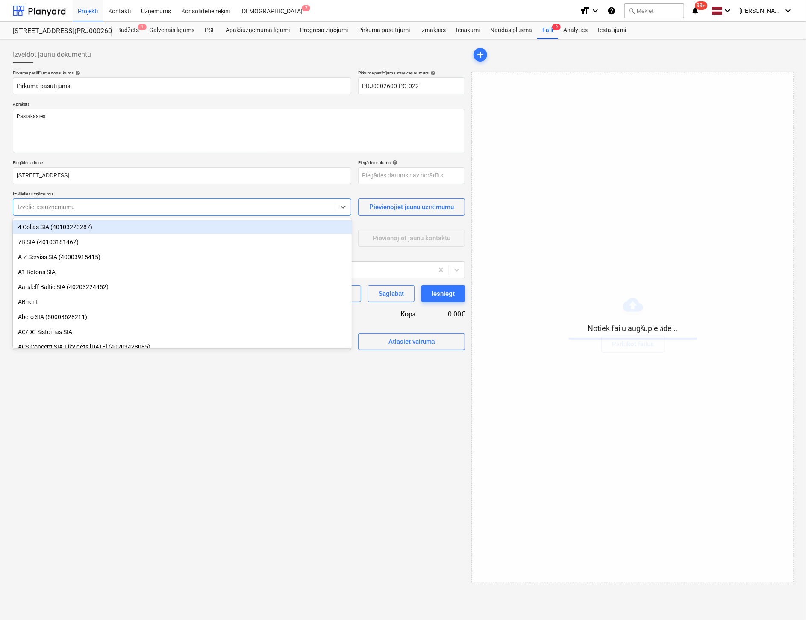
click at [87, 206] on div at bounding box center [174, 207] width 313 height 9
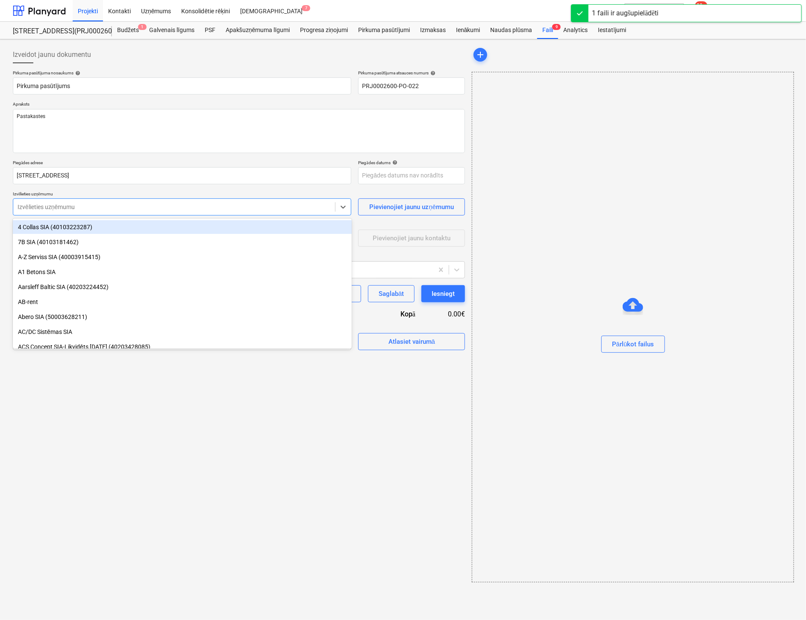
type textarea "x"
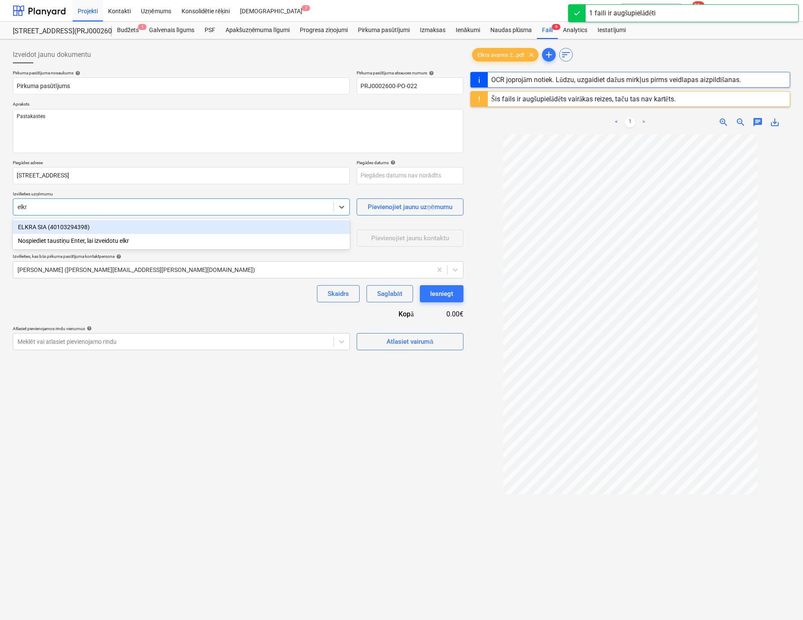
type input "elkra"
click at [47, 226] on div "ELKRA SIA (40103294398)" at bounding box center [181, 227] width 337 height 14
type textarea "x"
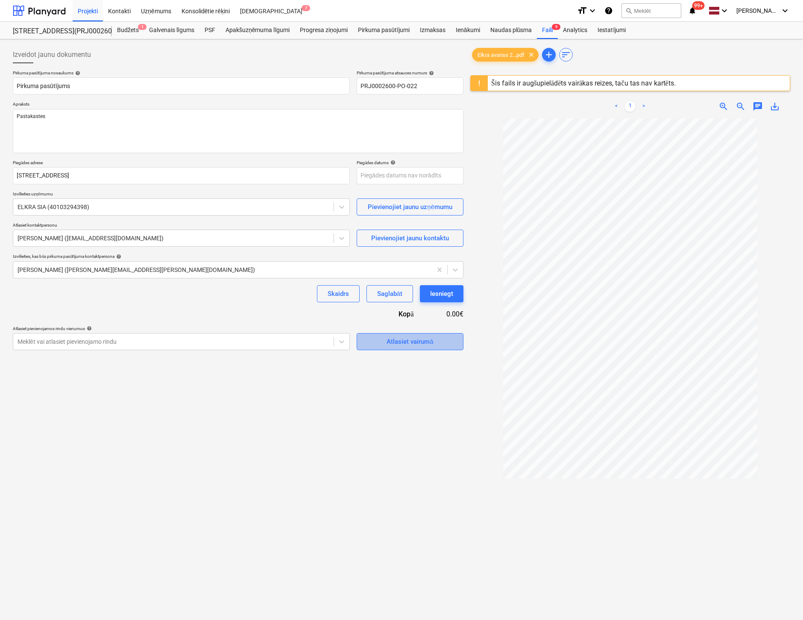
click at [390, 338] on div "Atlasiet vairumā" at bounding box center [410, 341] width 47 height 11
type textarea "x"
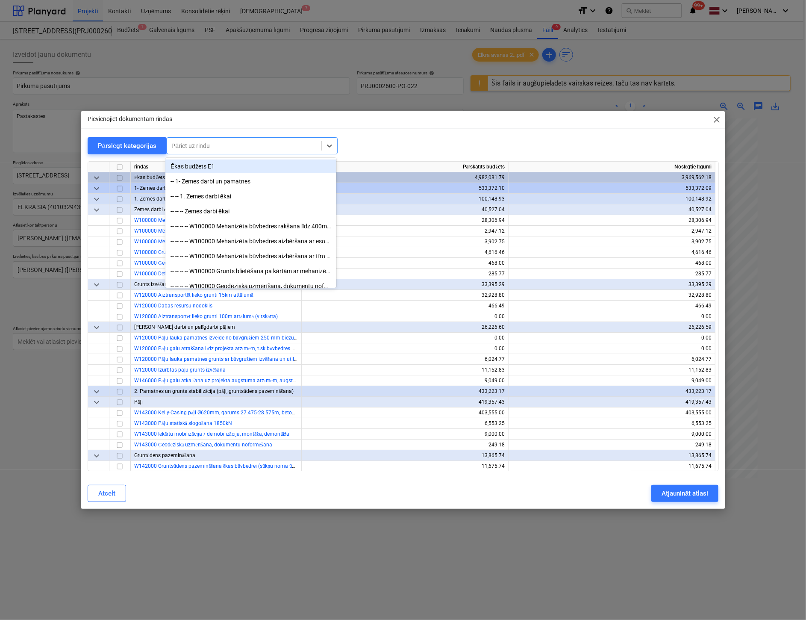
click at [267, 143] on div at bounding box center [244, 145] width 146 height 9
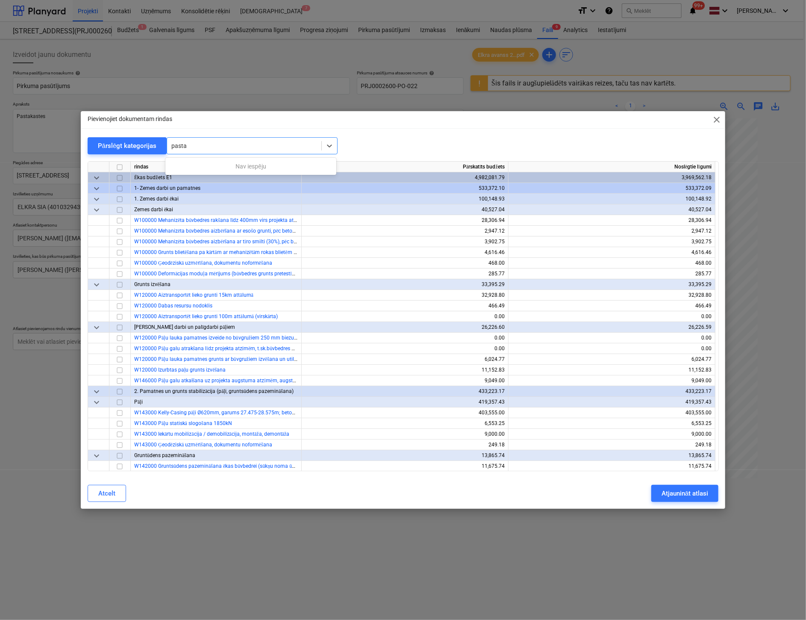
type input "past"
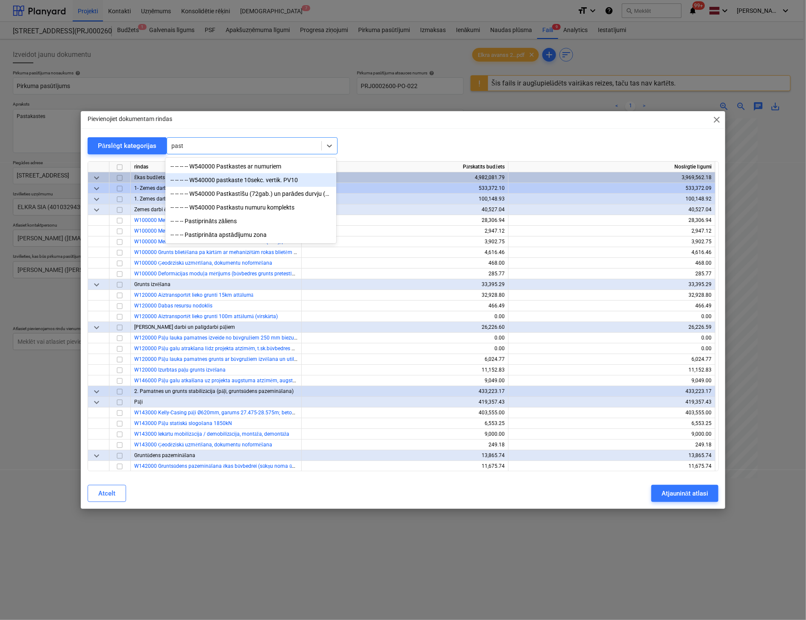
click at [256, 179] on div "-- -- -- -- W540000 pastkaste 10sekc. vertik. PV10" at bounding box center [250, 180] width 171 height 14
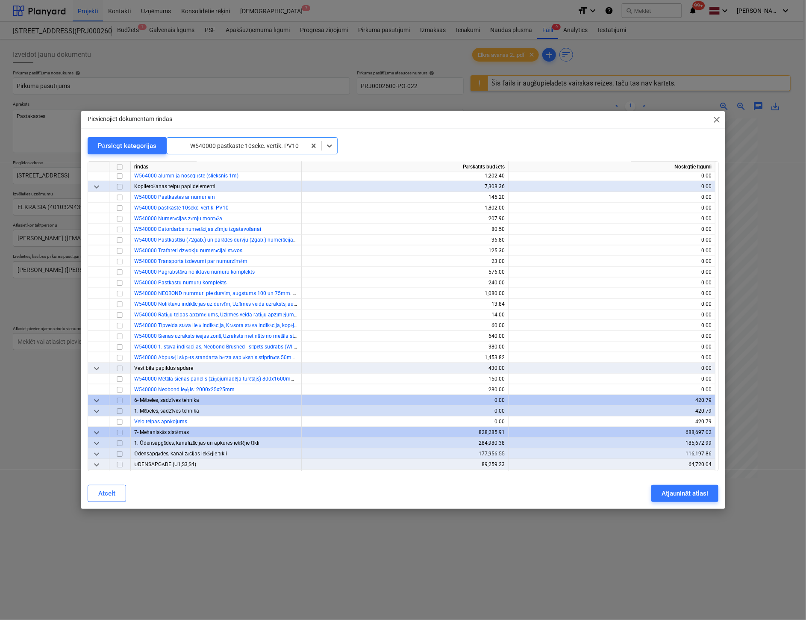
scroll to position [4615, 0]
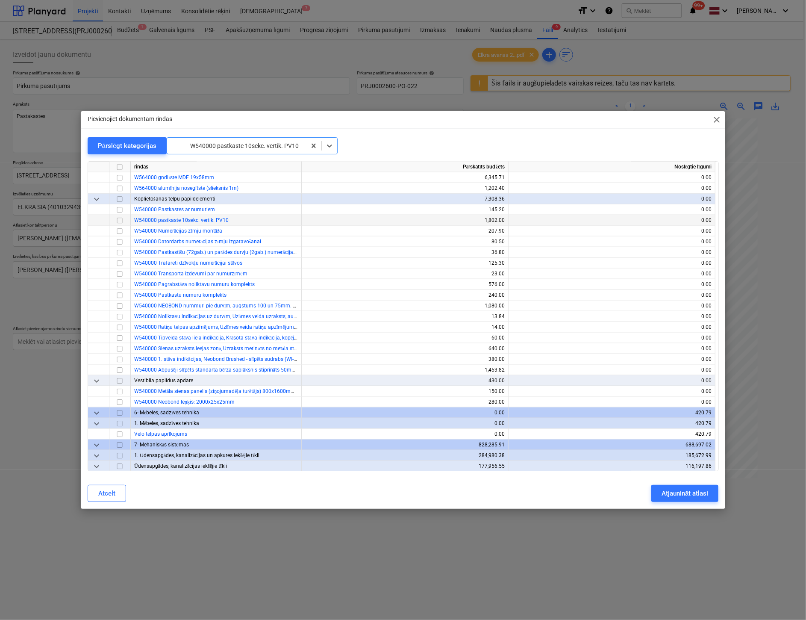
click at [118, 220] on input "checkbox" at bounding box center [120, 220] width 10 height 10
click at [681, 494] on div "Atjaunināt atlasi" at bounding box center [684, 493] width 47 height 11
type textarea "x"
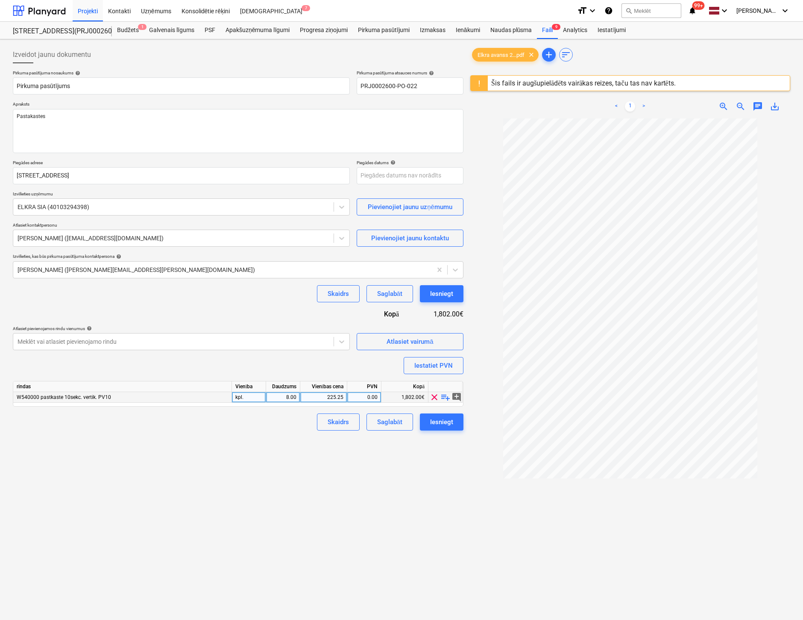
click at [328, 398] on div "225.25" at bounding box center [324, 397] width 40 height 11
type input "272.72"
click at [302, 469] on div "Izveidot jaunu dokumentu Pirkuma pasūtījuma nosaukums help Pirkuma pasūtījums P…" at bounding box center [238, 380] width 458 height 675
click at [441, 419] on div "Iesniegt" at bounding box center [441, 421] width 23 height 11
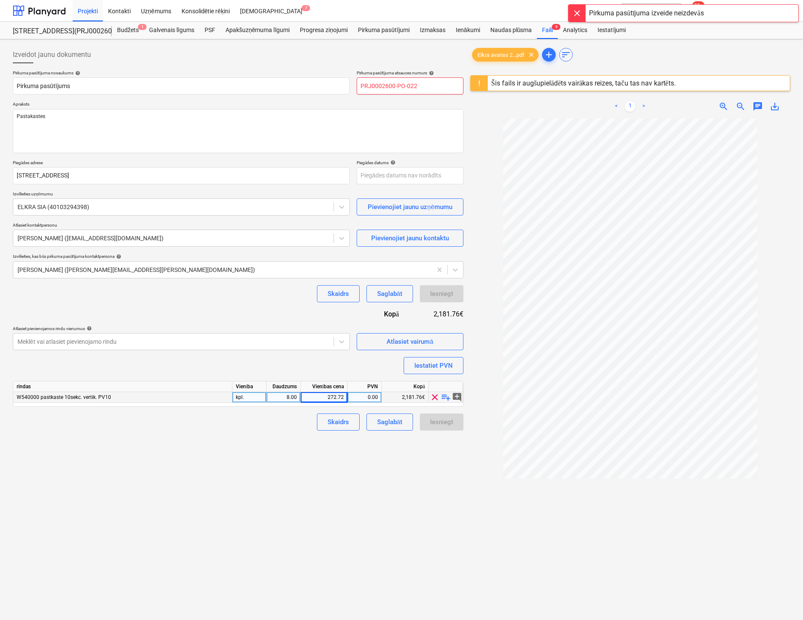
click at [426, 88] on input "PRJ0002600-PO-022" at bounding box center [410, 85] width 107 height 17
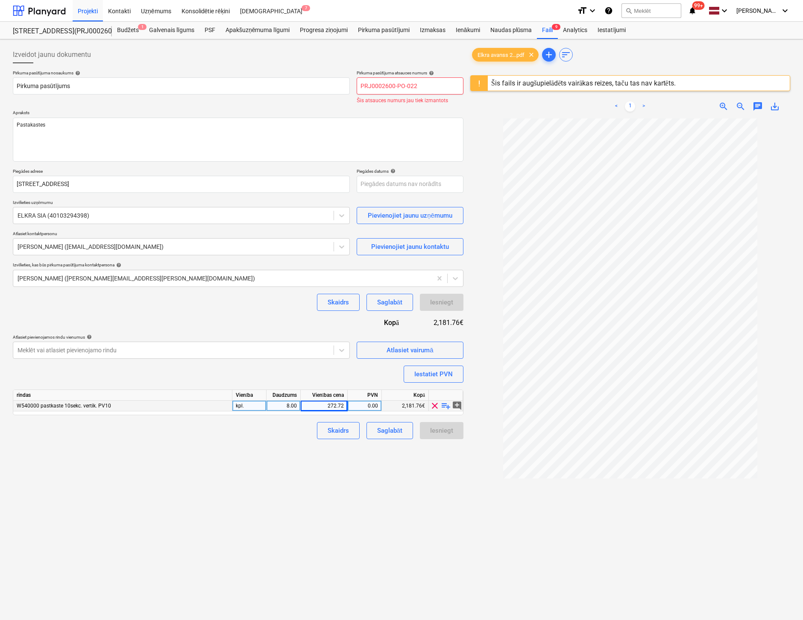
click at [420, 86] on input "PRJ0002600-PO-022" at bounding box center [410, 85] width 107 height 17
type textarea "x"
type input "PRJ0002600-PO-02"
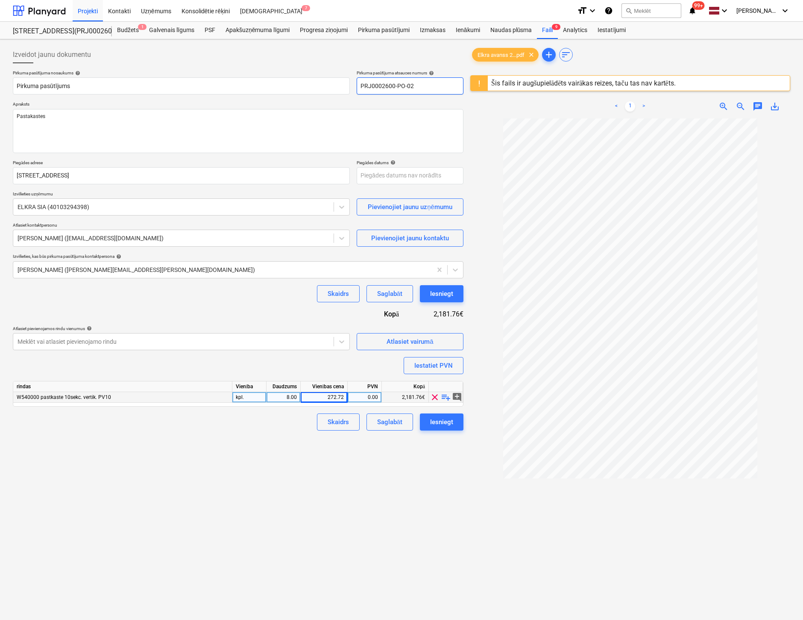
type textarea "x"
type input "PRJ0002600-PO-023"
click at [440, 421] on div "Iesniegt" at bounding box center [441, 421] width 23 height 11
type textarea "x"
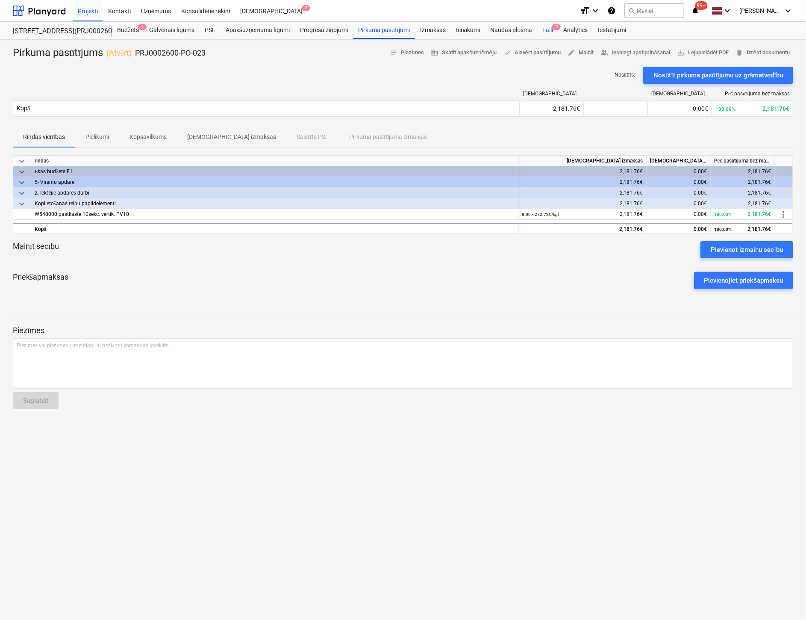
click at [545, 26] on div "Faili 9" at bounding box center [547, 30] width 21 height 17
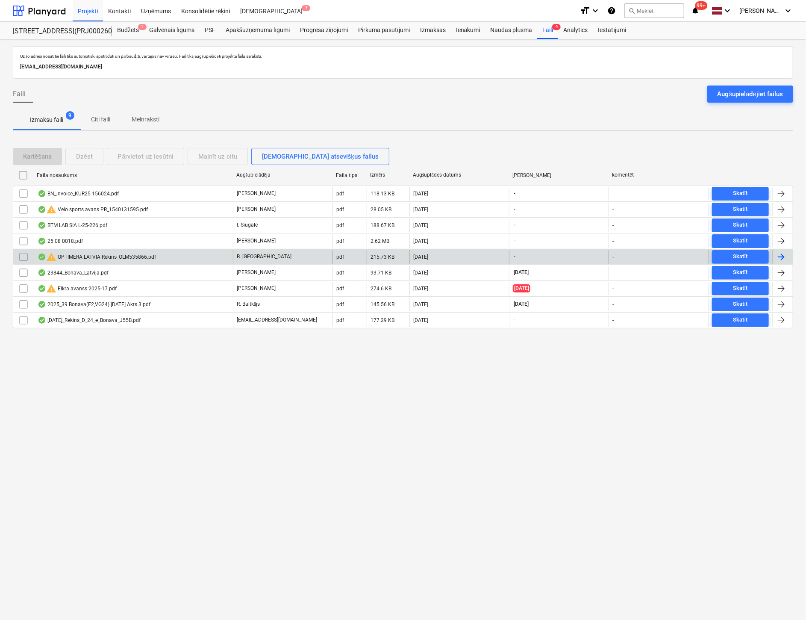
click at [147, 256] on div "warning OPTIMERA LATVIA Rekins_OLM535866.pdf" at bounding box center [97, 257] width 118 height 10
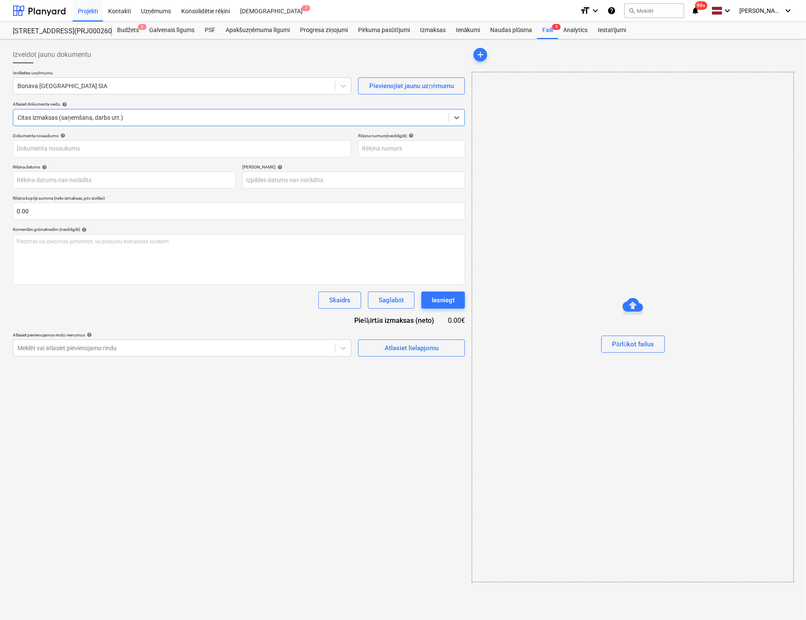
type input "OLM535866"
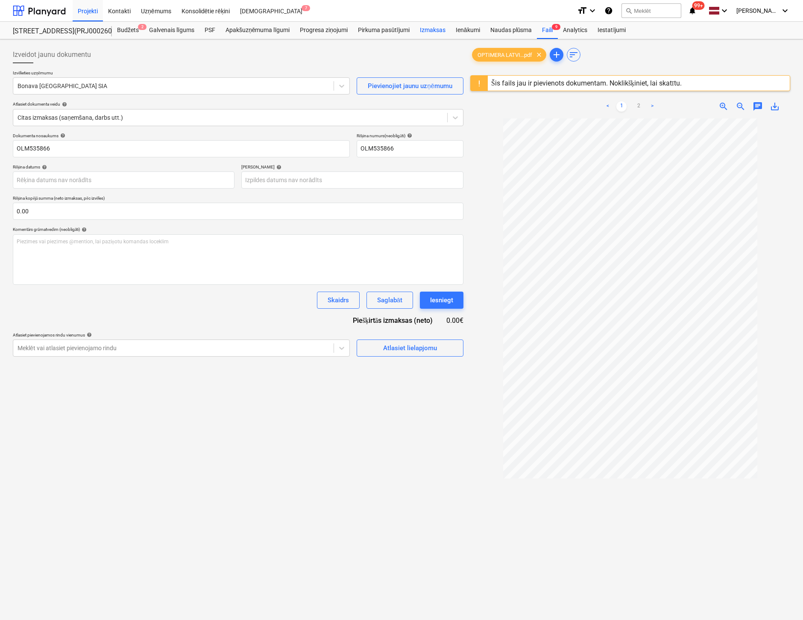
click at [435, 31] on div "Izmaksas" at bounding box center [433, 30] width 36 height 17
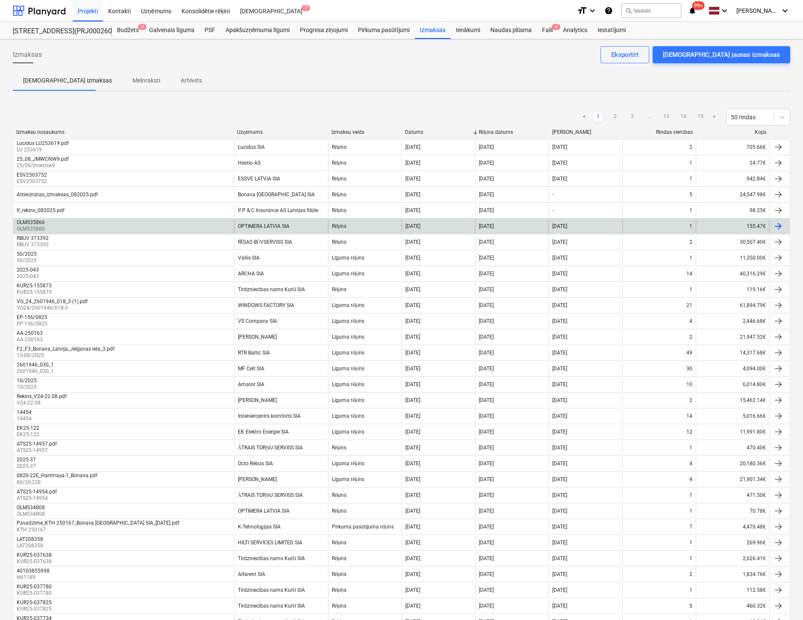
click at [32, 222] on div "OLM535866" at bounding box center [31, 222] width 28 height 6
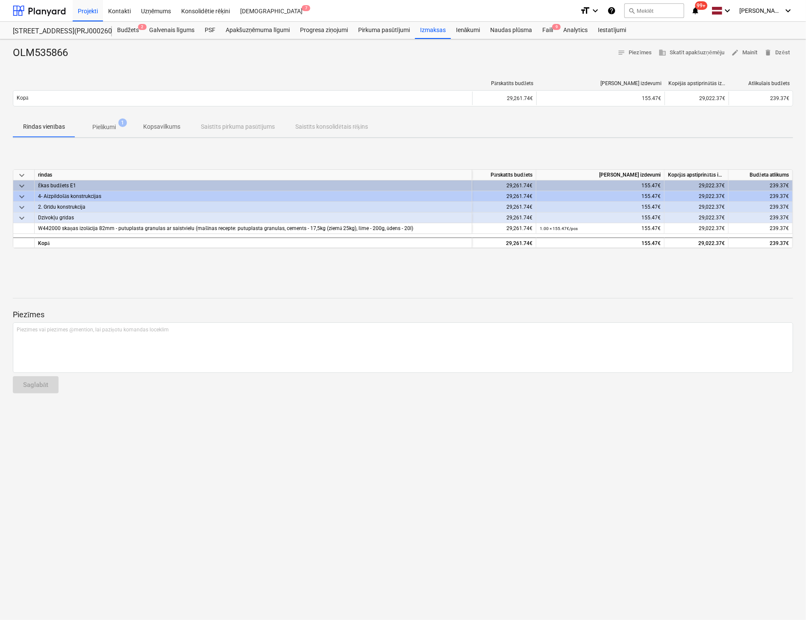
click at [110, 124] on p "Pielikumi" at bounding box center [104, 127] width 24 height 9
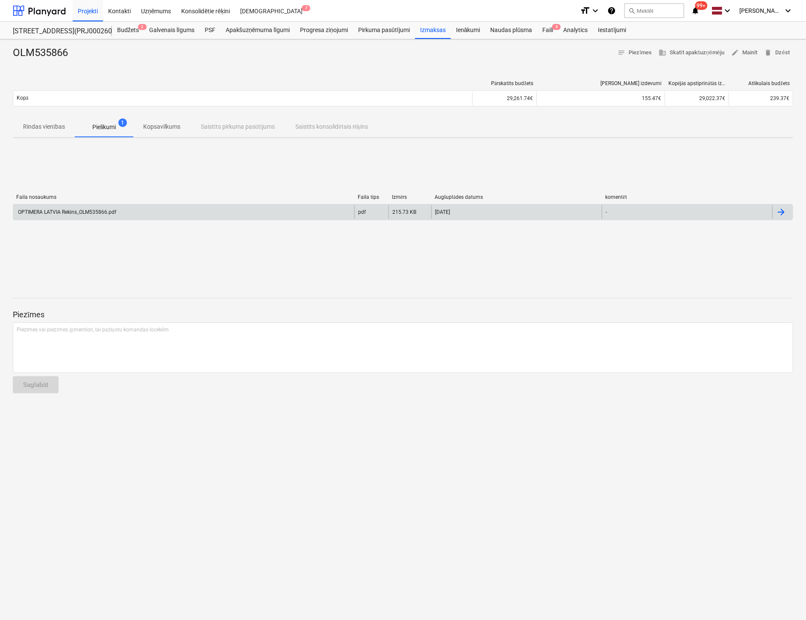
click at [96, 207] on div "OPTIMERA LATVIA Rekins_OLM535866.pdf" at bounding box center [183, 212] width 341 height 14
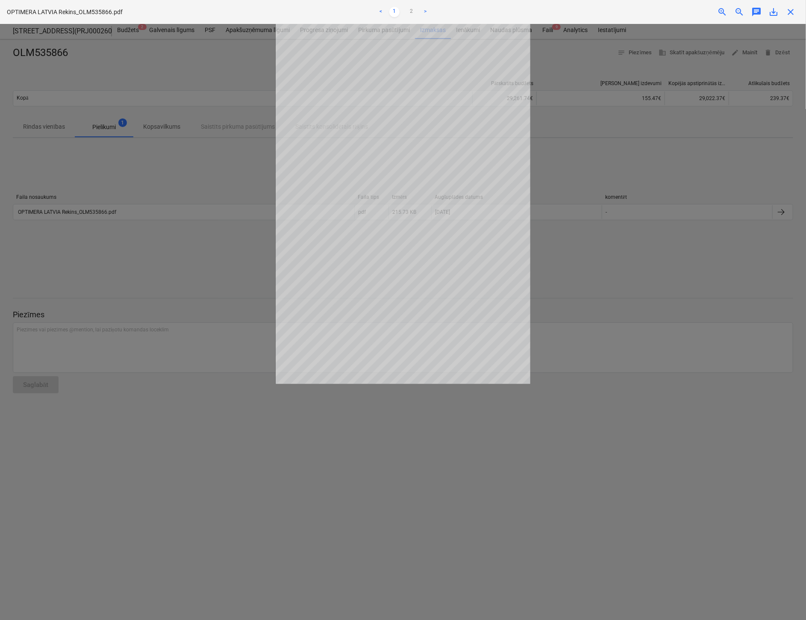
click at [707, 164] on div at bounding box center [403, 322] width 806 height 596
click at [791, 8] on span "close" at bounding box center [790, 12] width 10 height 10
